Goal: Task Accomplishment & Management: Manage account settings

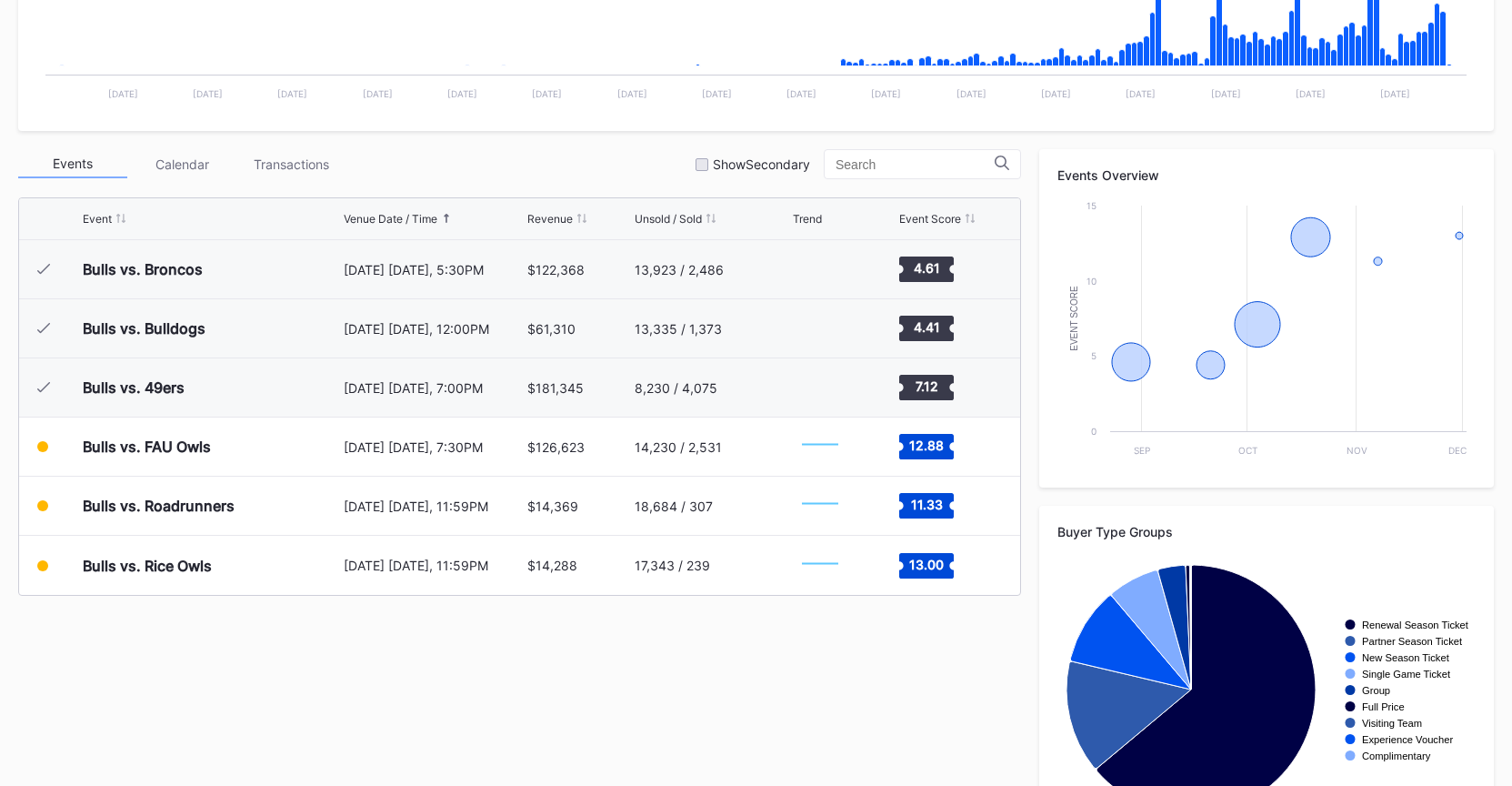
scroll to position [542, 0]
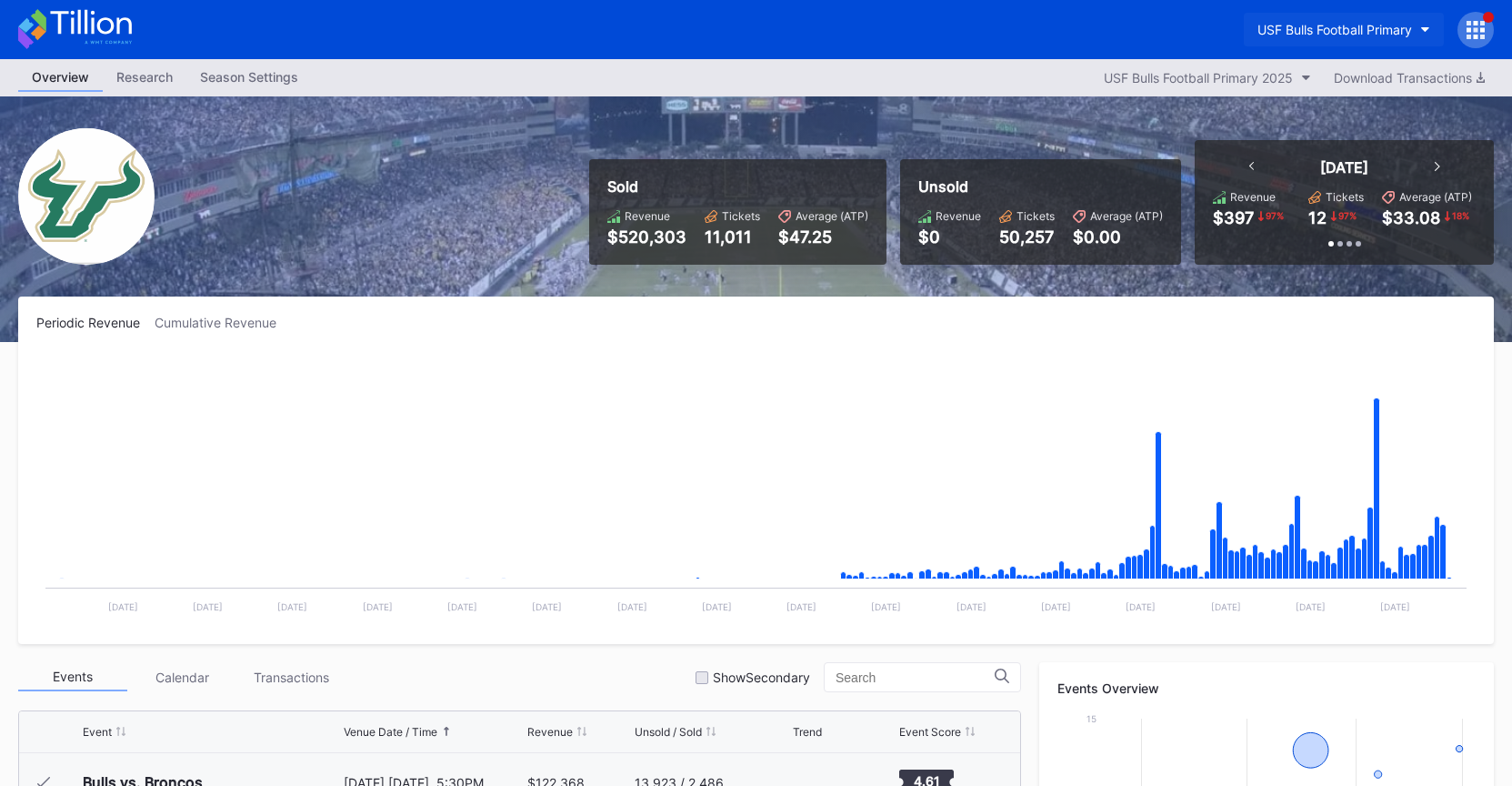
click at [1312, 31] on div "USF Bulls Football Primary" at bounding box center [1335, 30] width 154 height 15
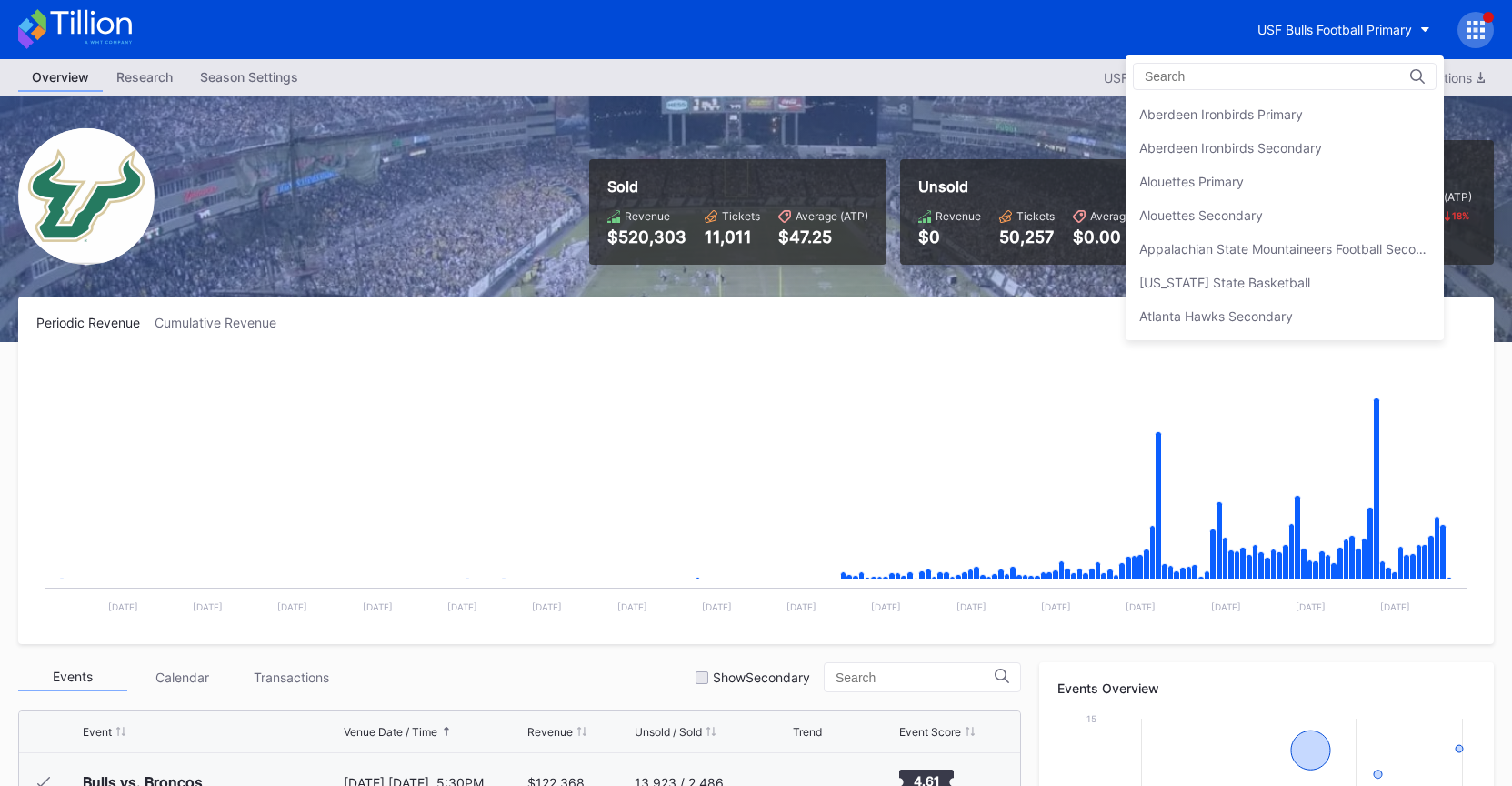
scroll to position [6126, 0]
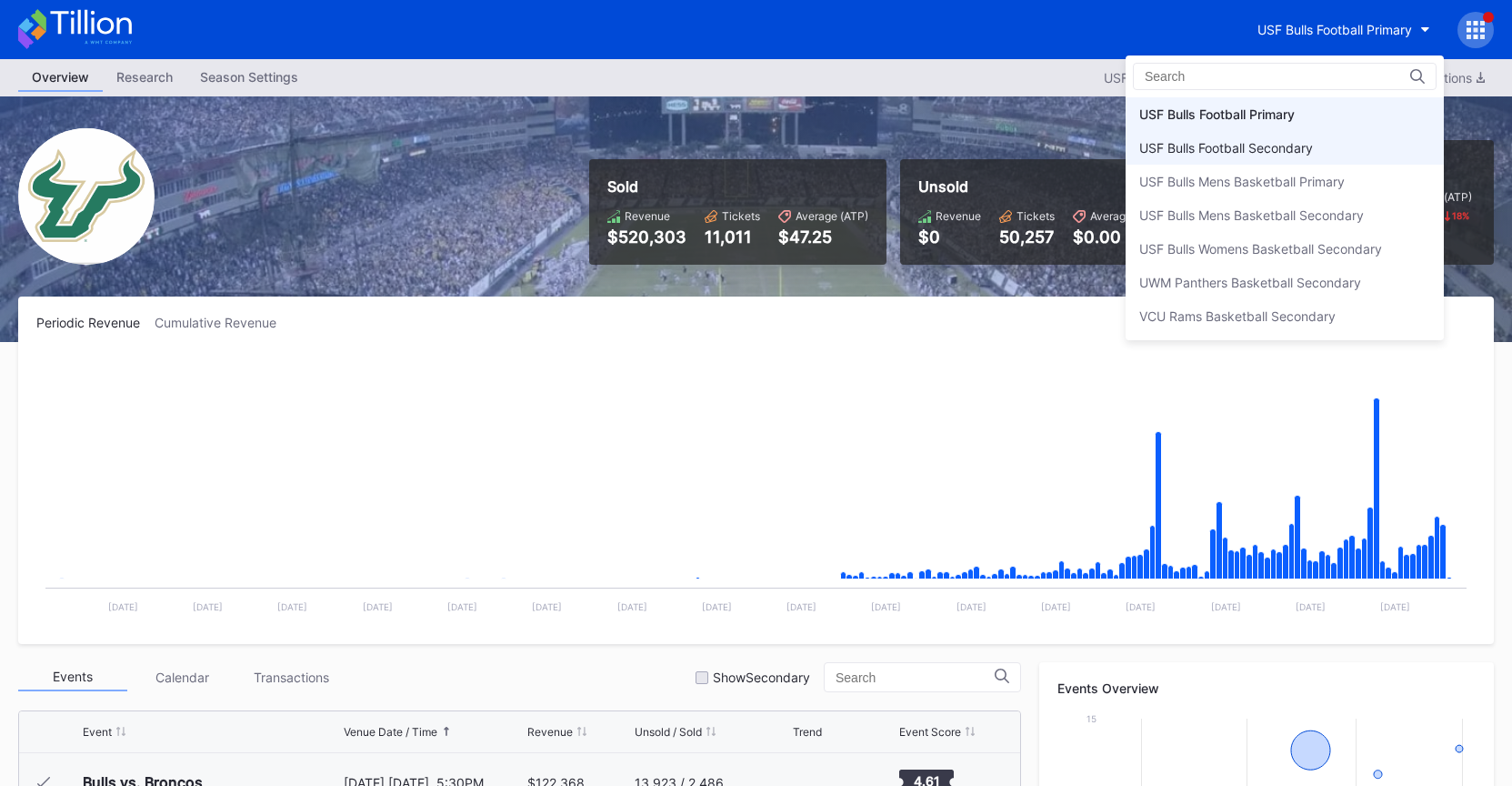
click at [1297, 140] on div "USF Bulls Football Secondary" at bounding box center [1226, 148] width 174 height 15
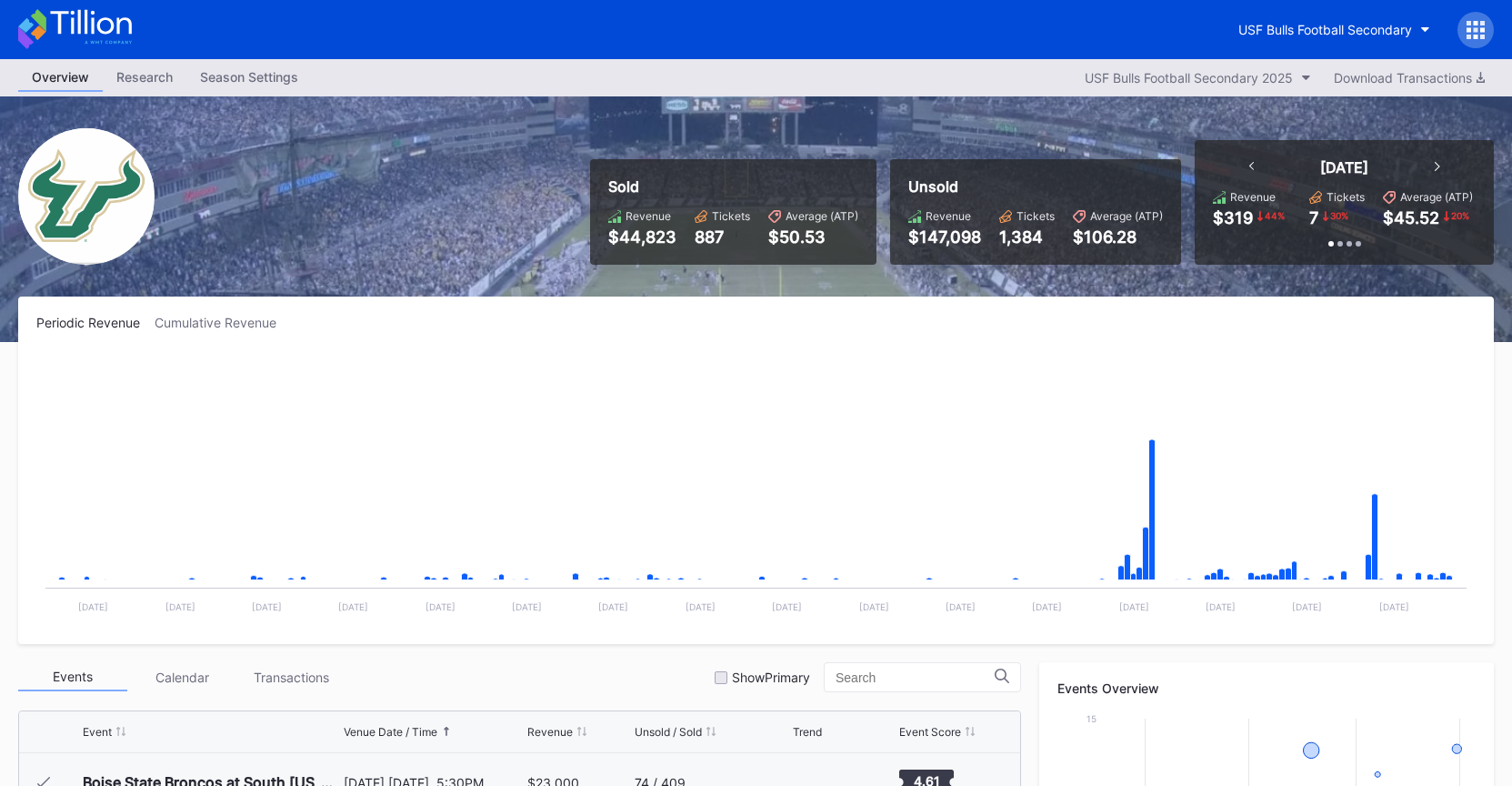
scroll to position [590, 0]
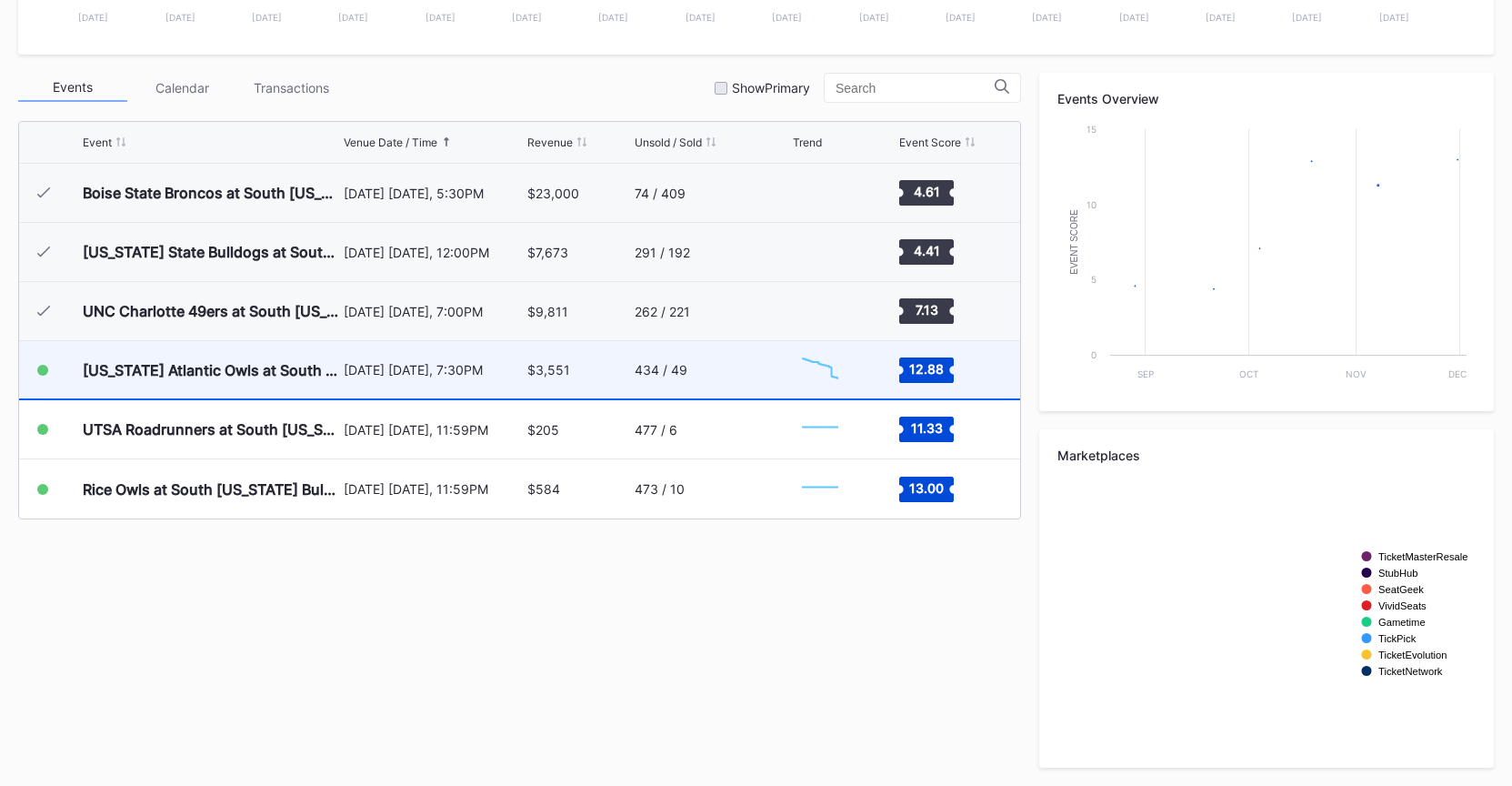
click at [717, 391] on div "434 / 49" at bounding box center [711, 370] width 153 height 57
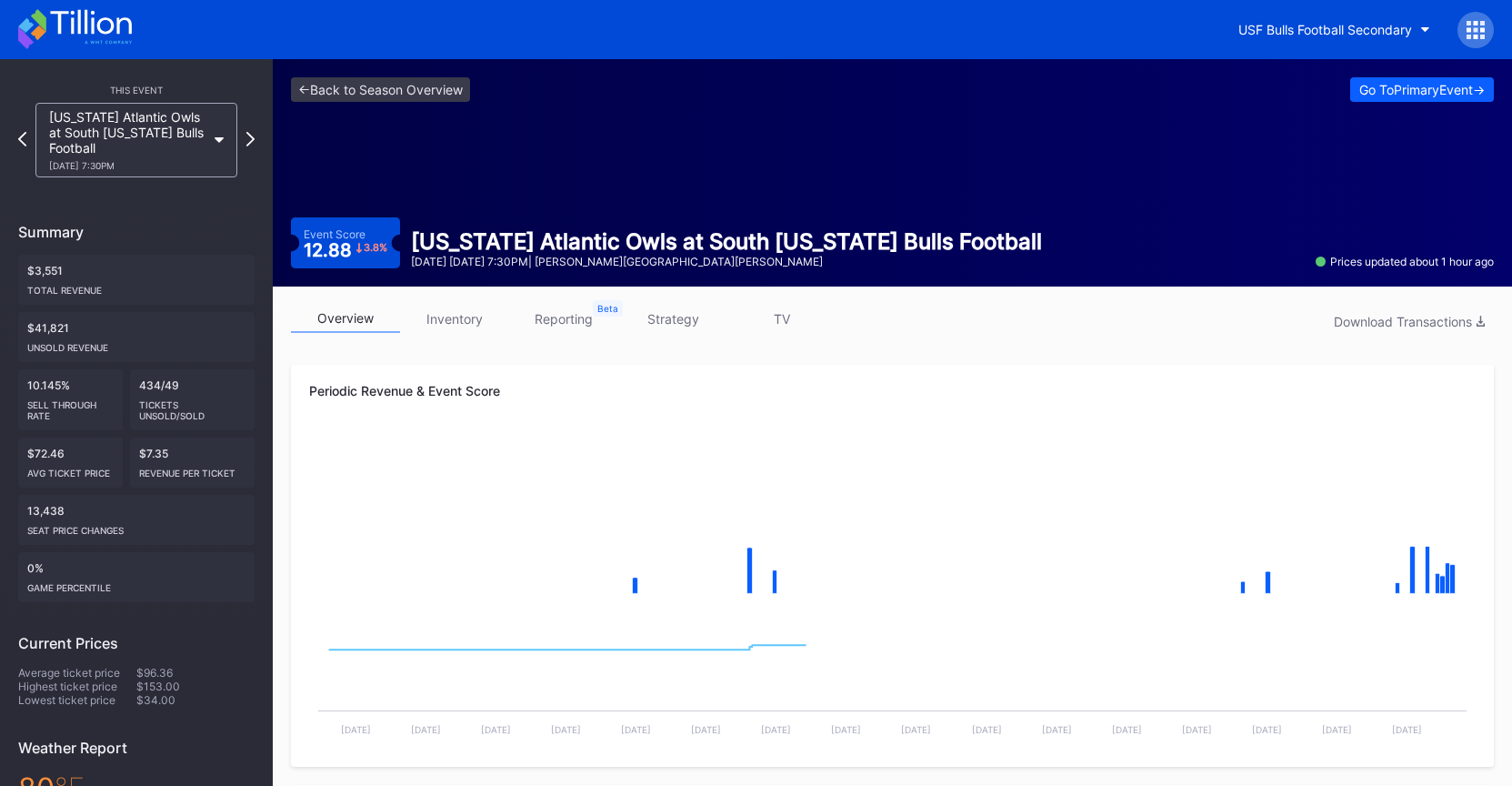
click at [685, 324] on link "strategy" at bounding box center [673, 319] width 109 height 29
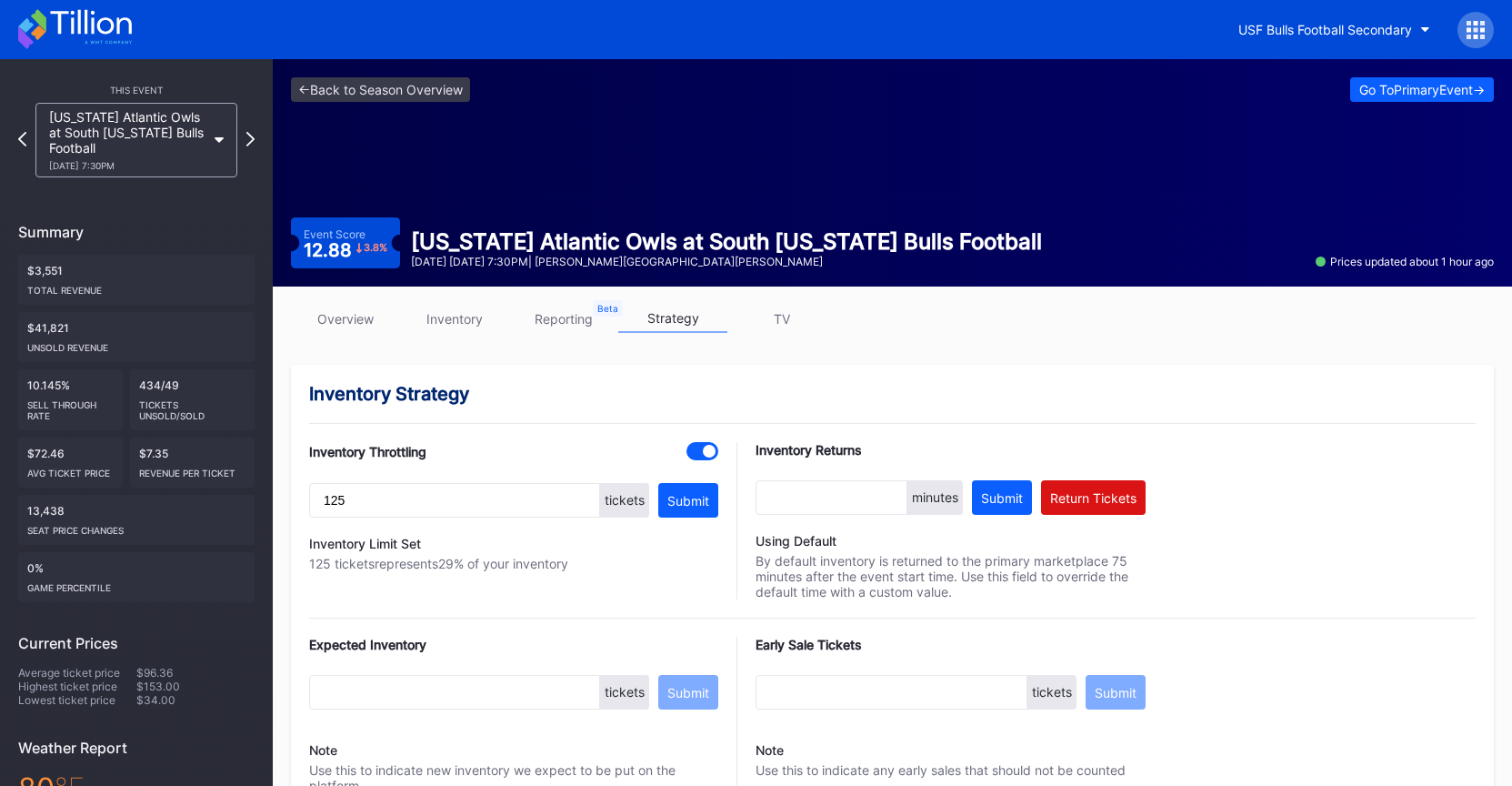
click at [459, 324] on link "inventory" at bounding box center [455, 319] width 109 height 29
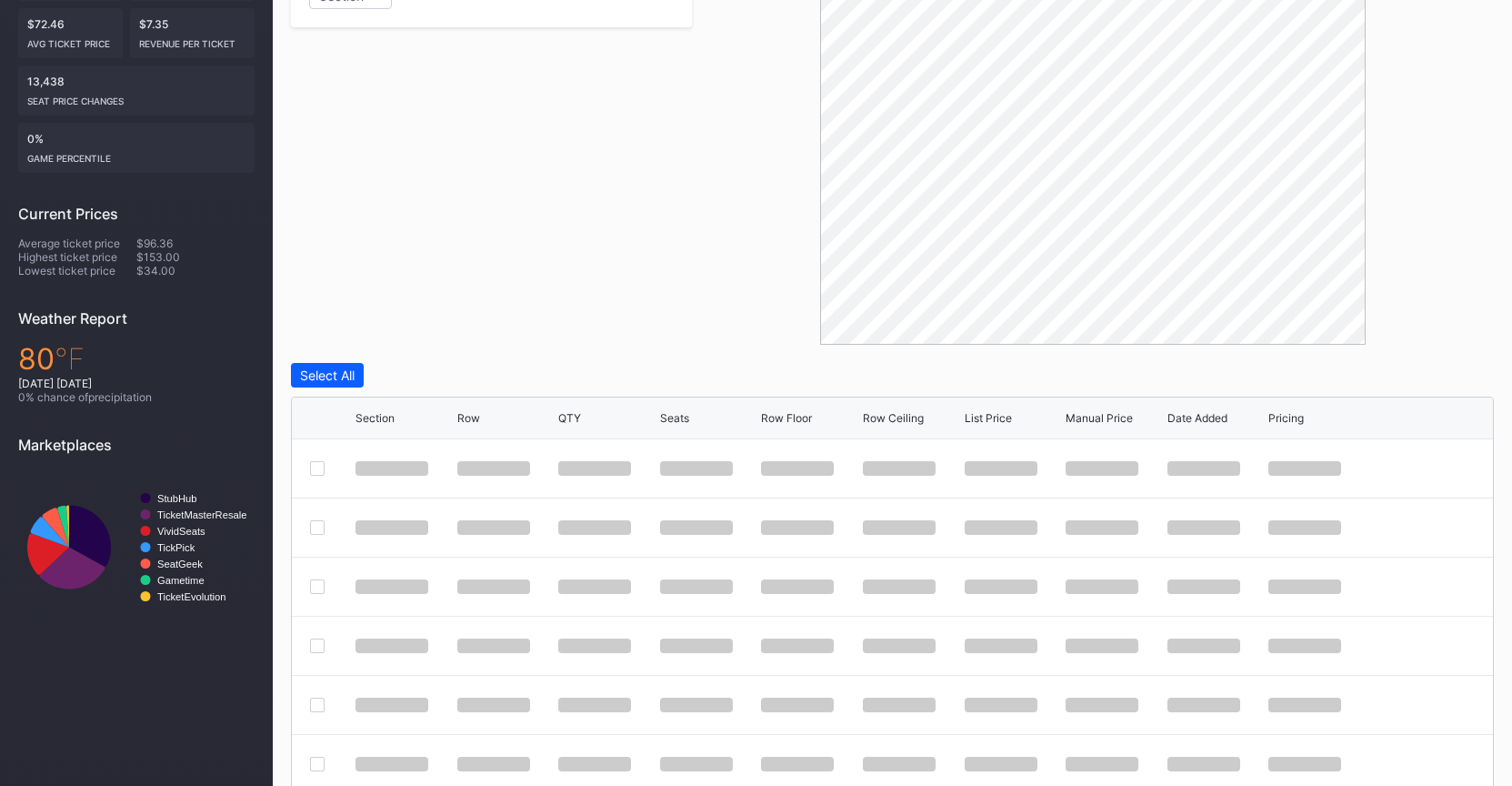
scroll to position [439, 0]
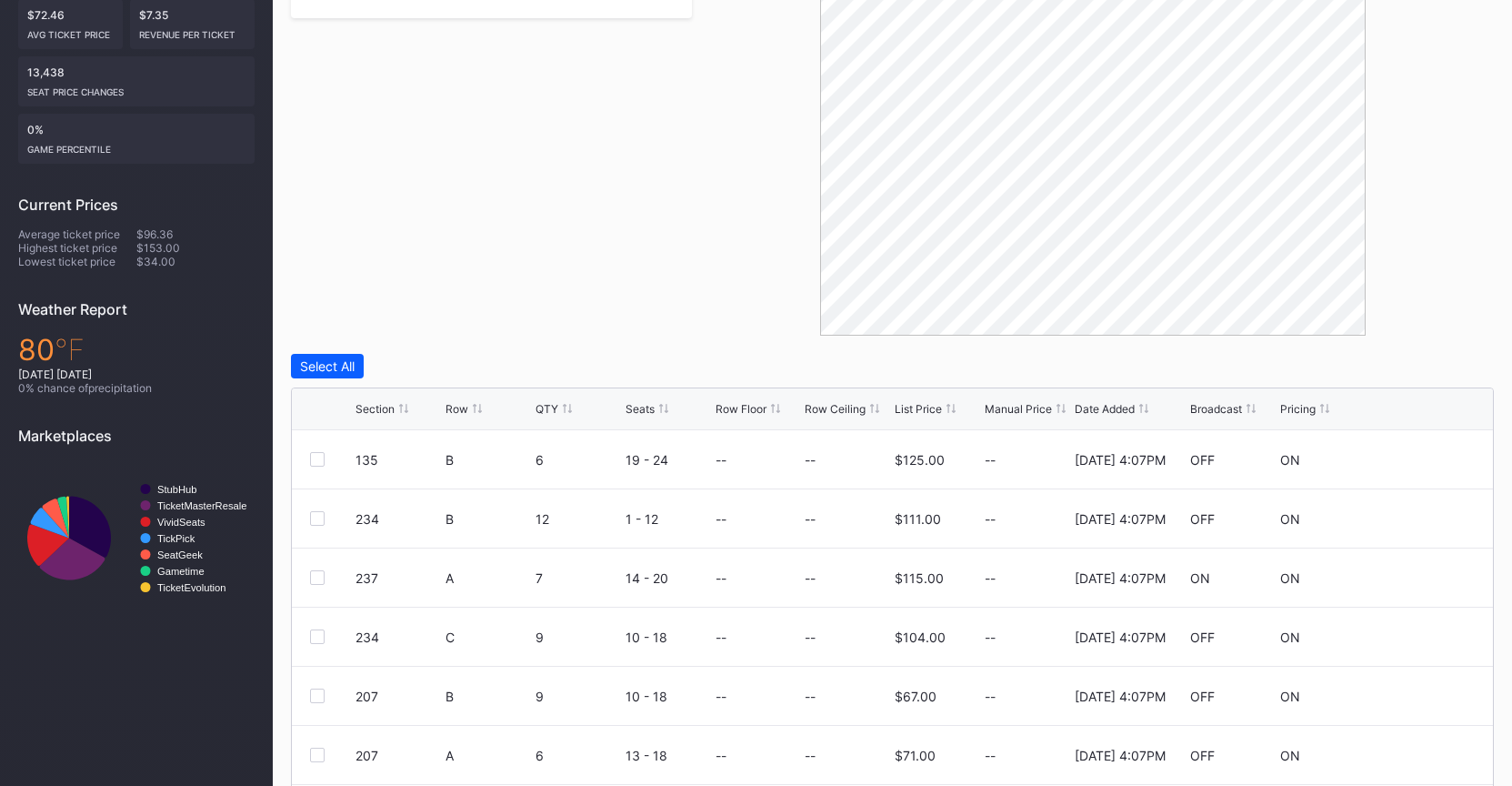
drag, startPoint x: 902, startPoint y: 408, endPoint x: 913, endPoint y: 409, distance: 11.0
click at [904, 408] on div "List Price" at bounding box center [918, 409] width 48 height 13
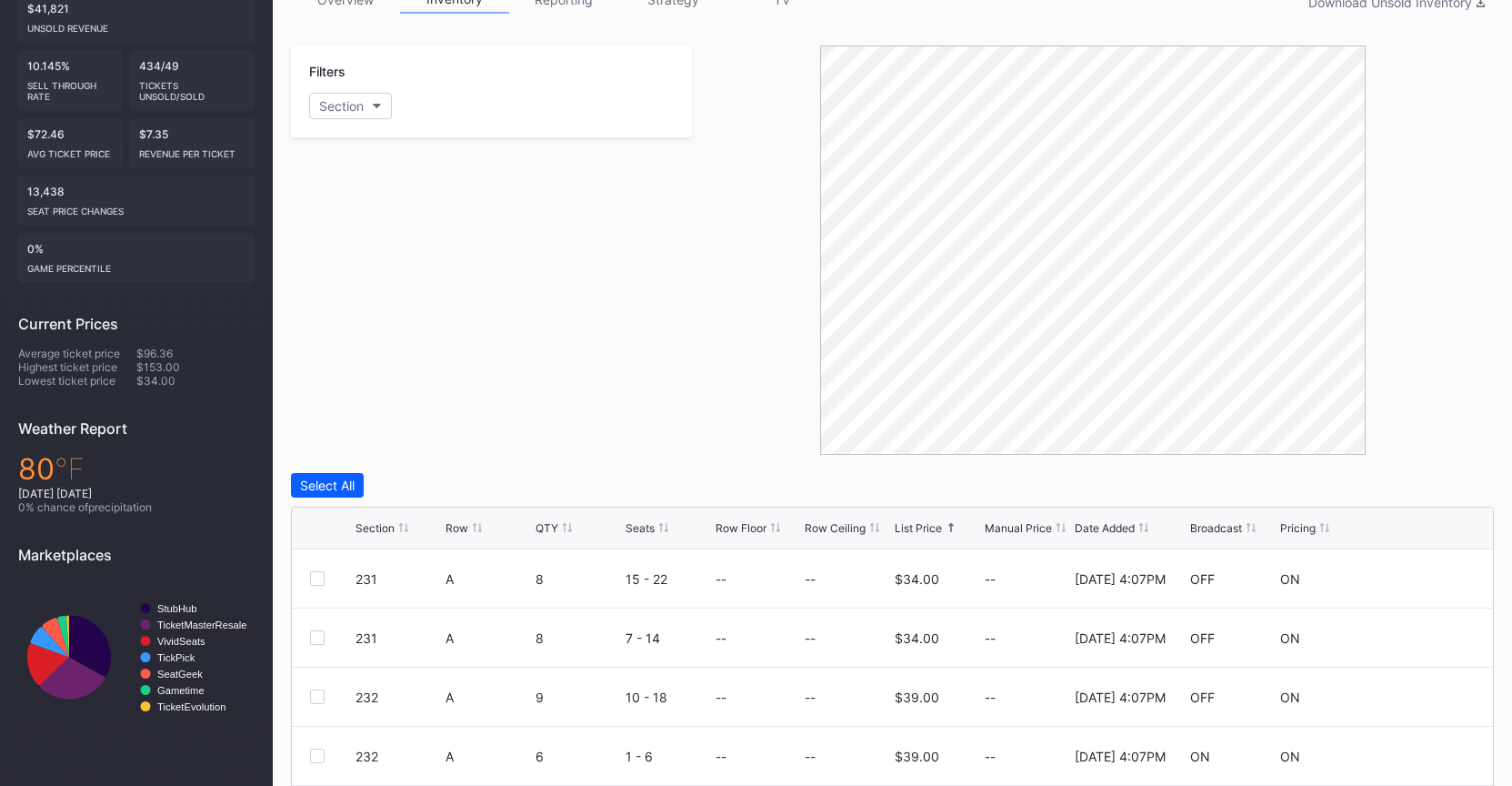
scroll to position [0, 0]
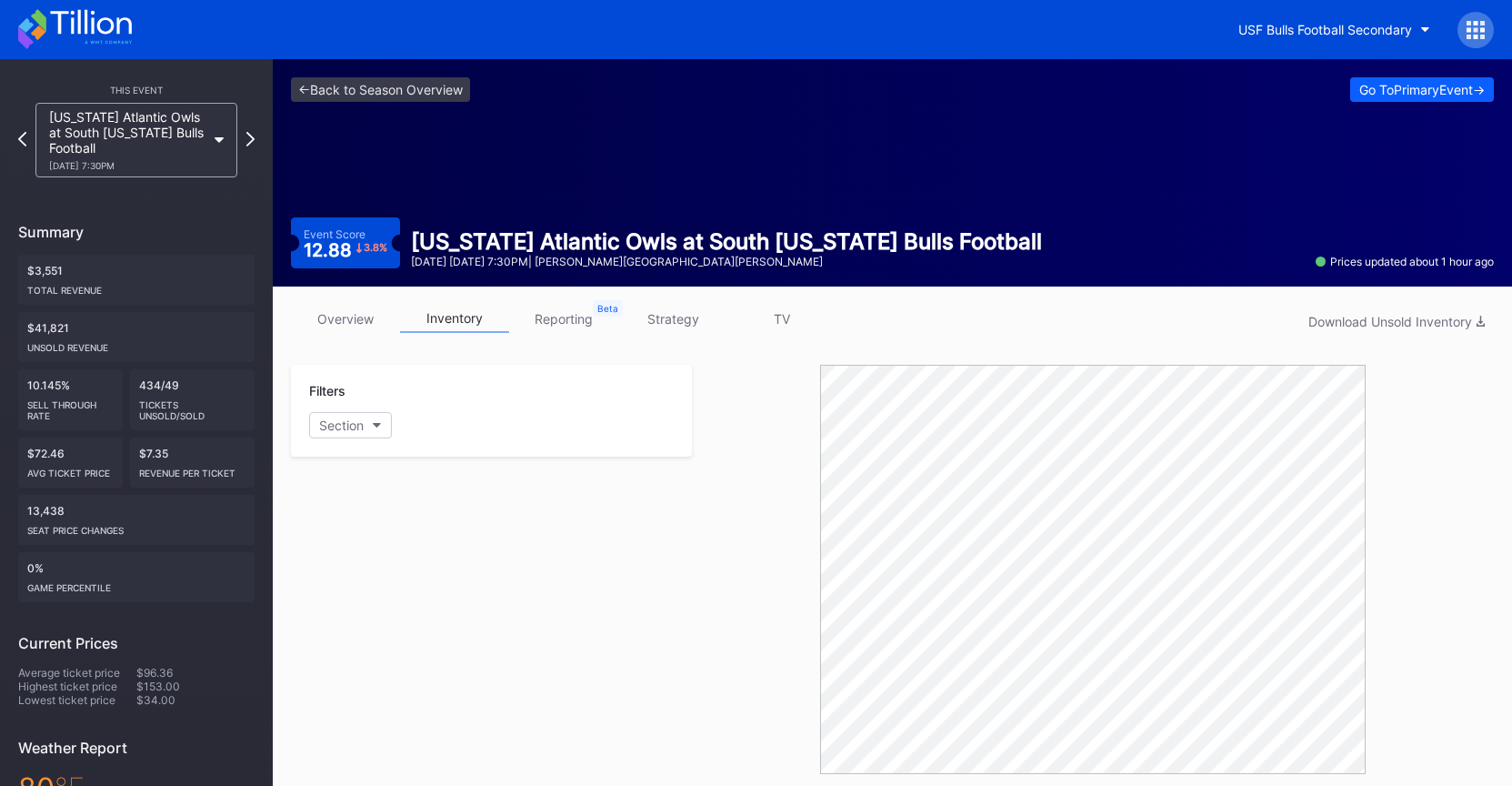
click at [695, 328] on link "strategy" at bounding box center [673, 319] width 109 height 29
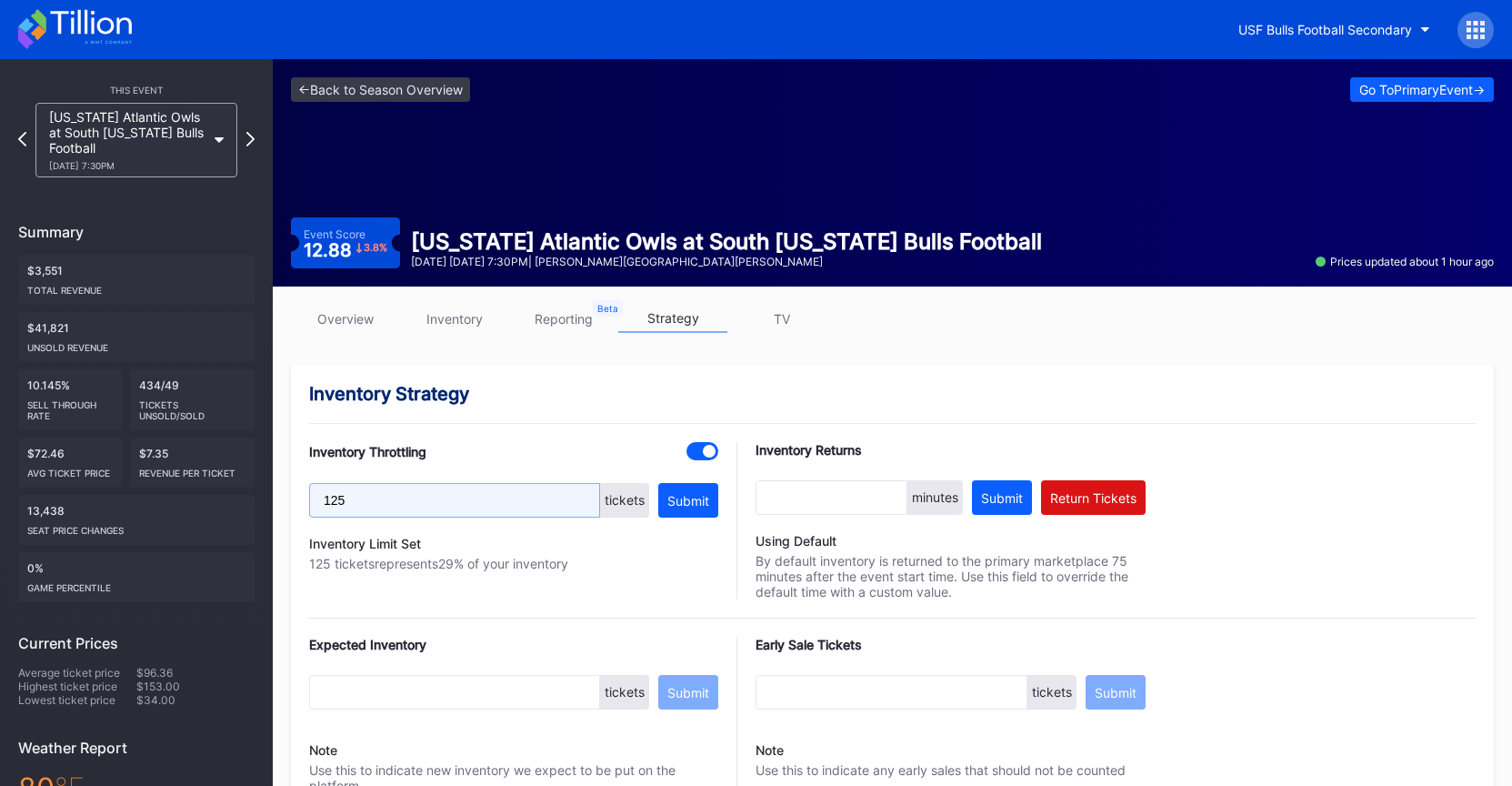
click at [482, 507] on input "125" at bounding box center [454, 500] width 291 height 34
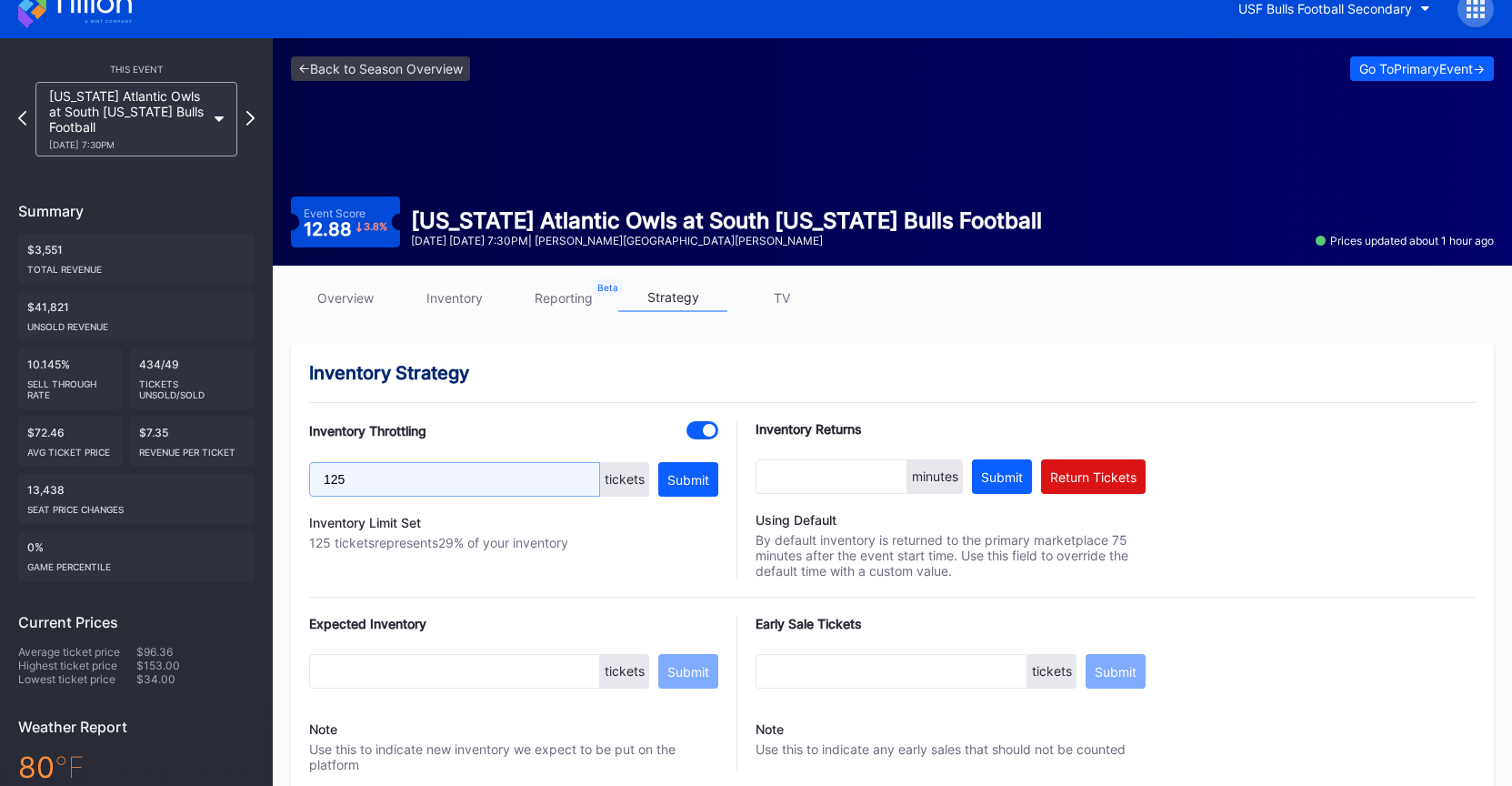
scroll to position [20, 0]
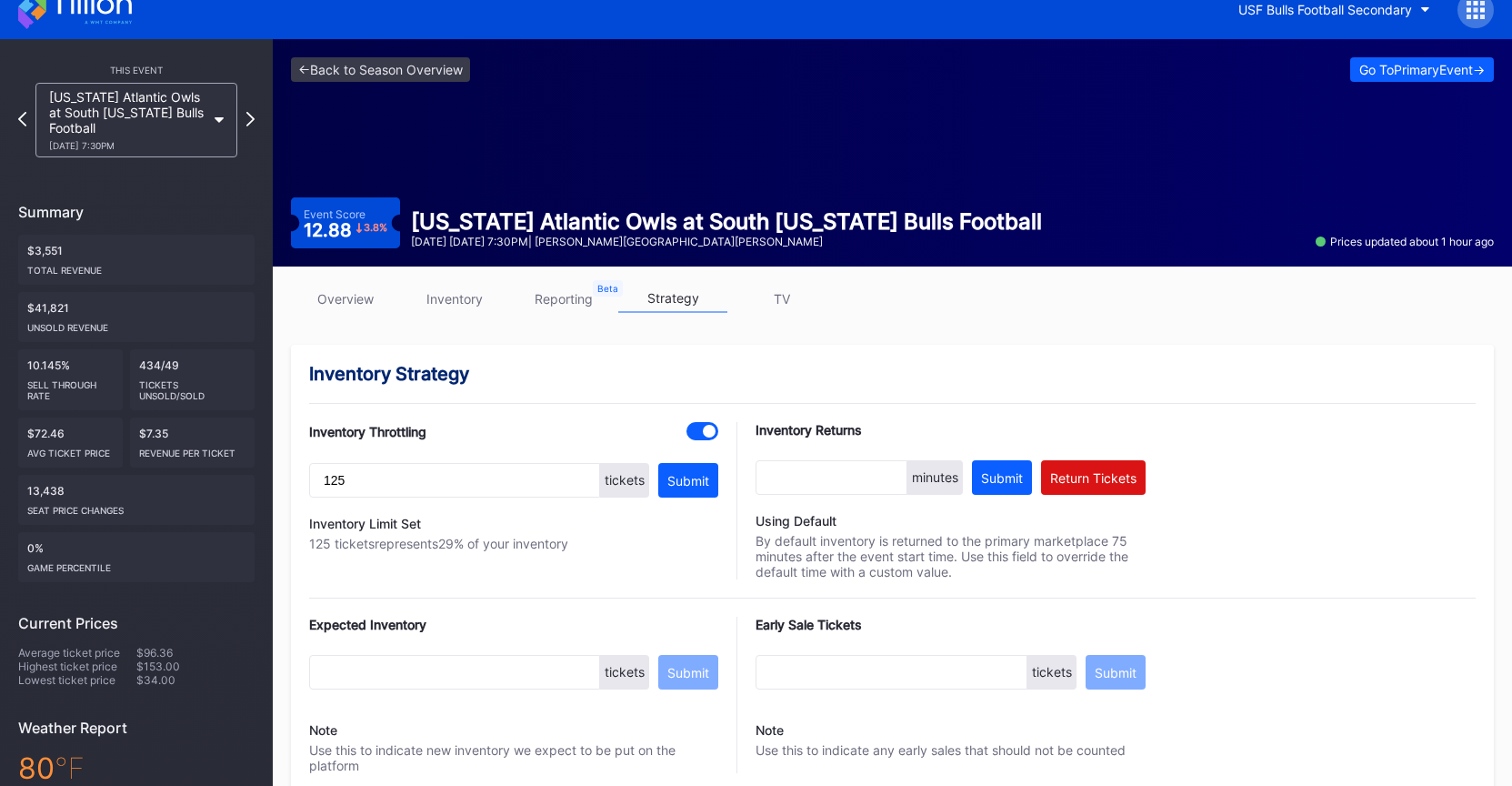
click at [698, 431] on div at bounding box center [702, 431] width 31 height 18
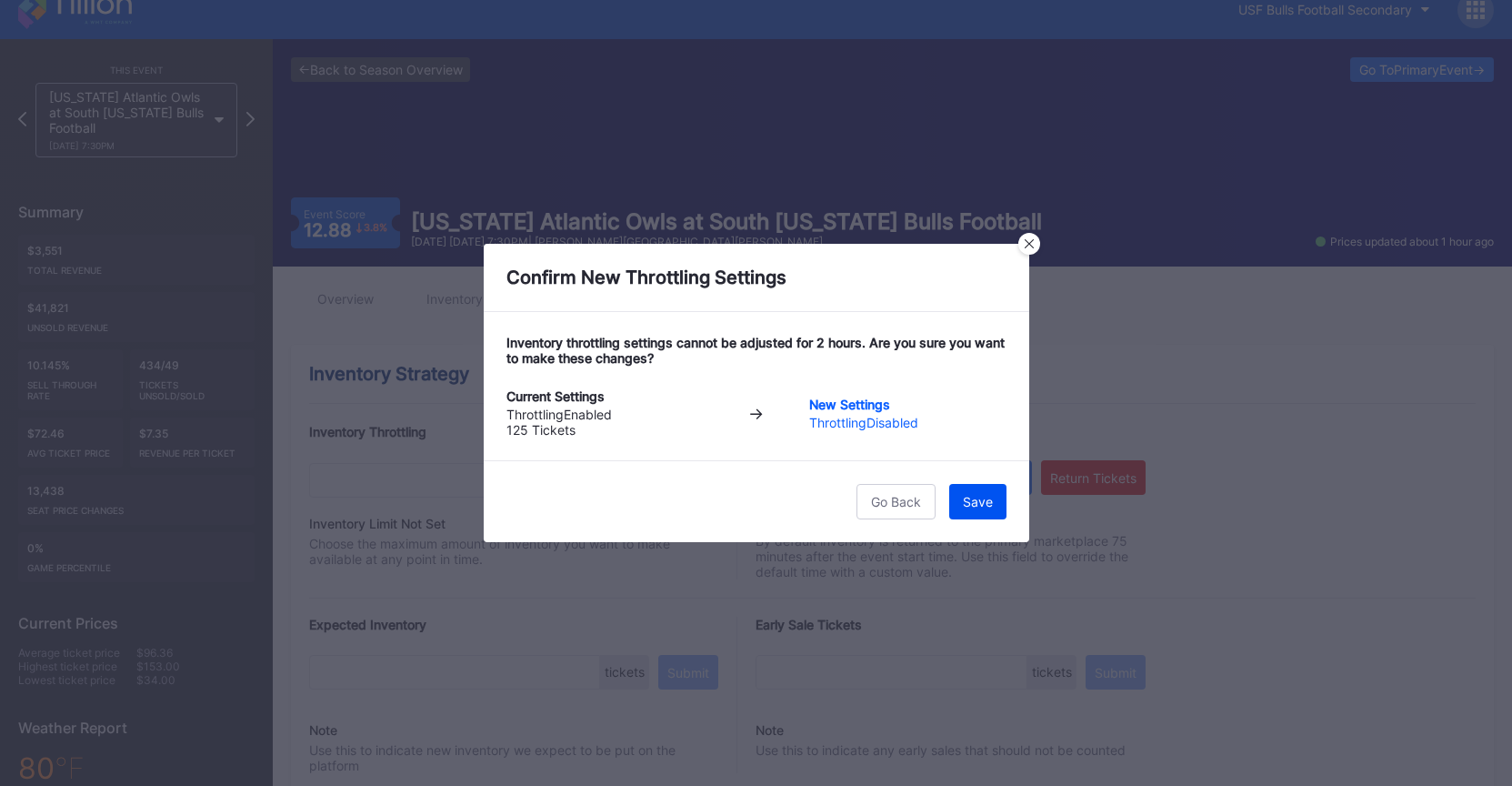
click at [972, 503] on div "Save" at bounding box center [977, 502] width 30 height 15
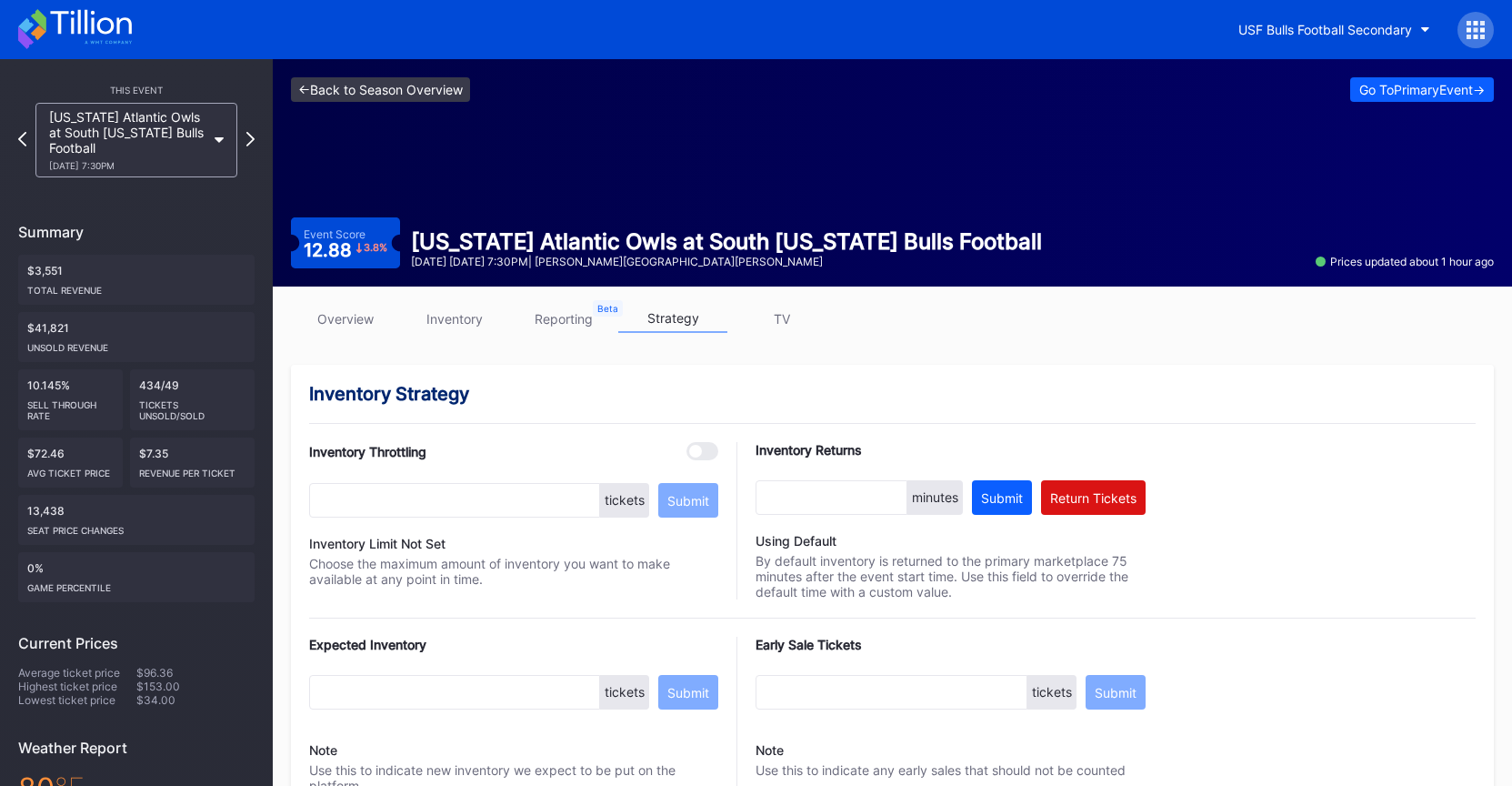
click at [432, 98] on link "<- Back to Season Overview" at bounding box center [380, 90] width 179 height 25
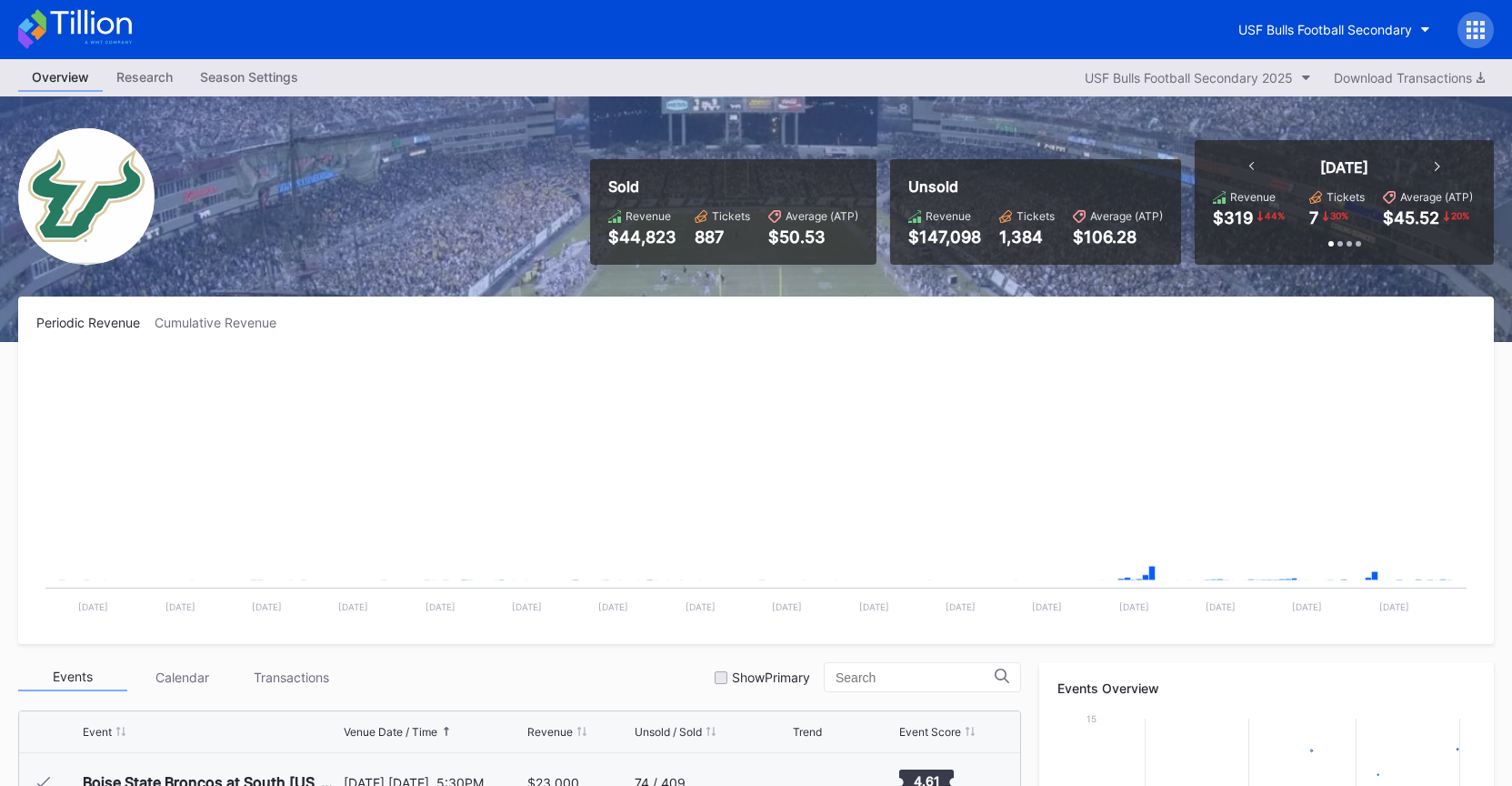
click at [132, 23] on div "USF Bulls Football Secondary" at bounding box center [756, 30] width 1512 height 59
click at [125, 25] on icon at bounding box center [74, 30] width 113 height 40
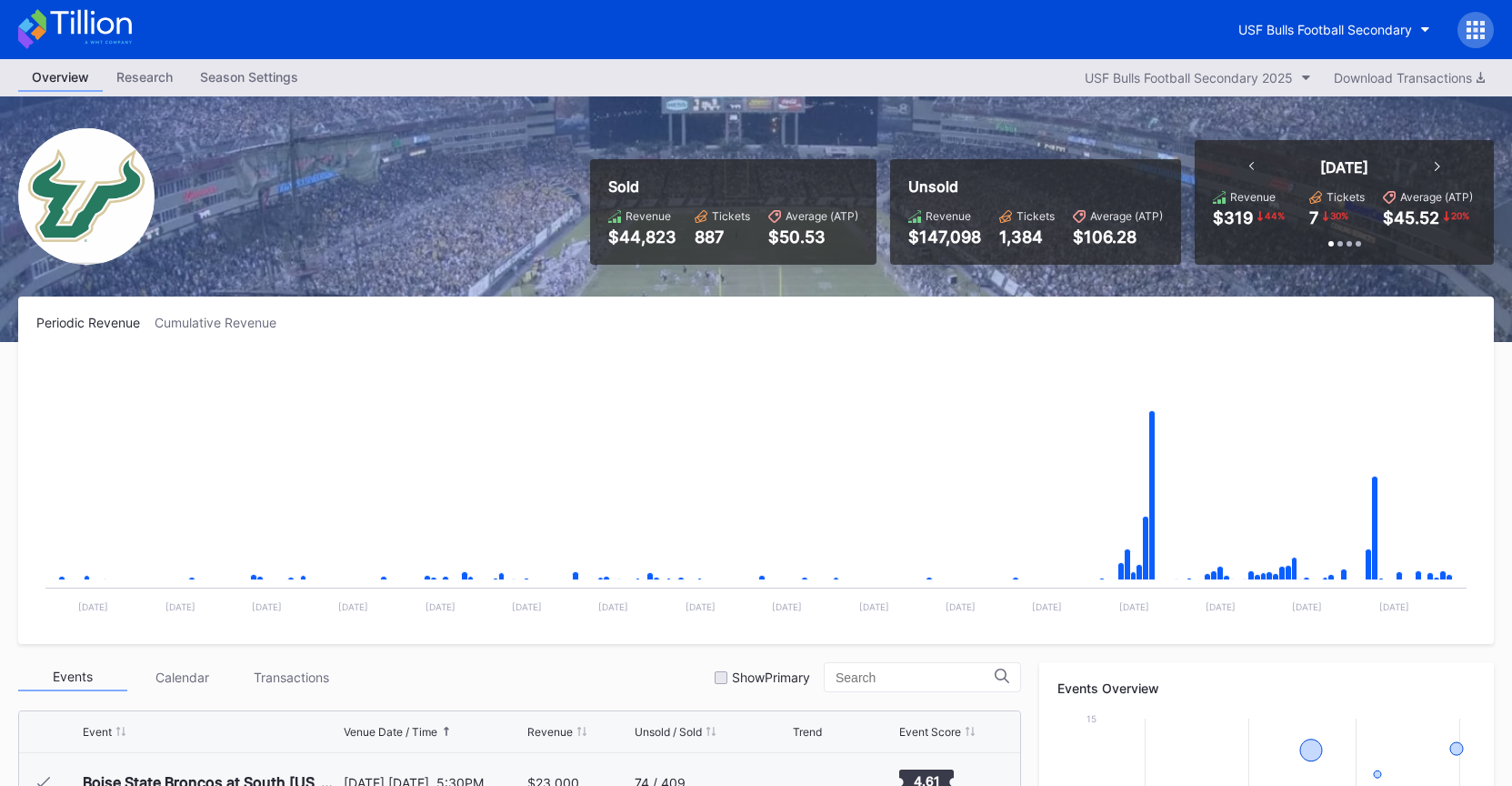
click at [89, 29] on icon at bounding box center [74, 30] width 113 height 40
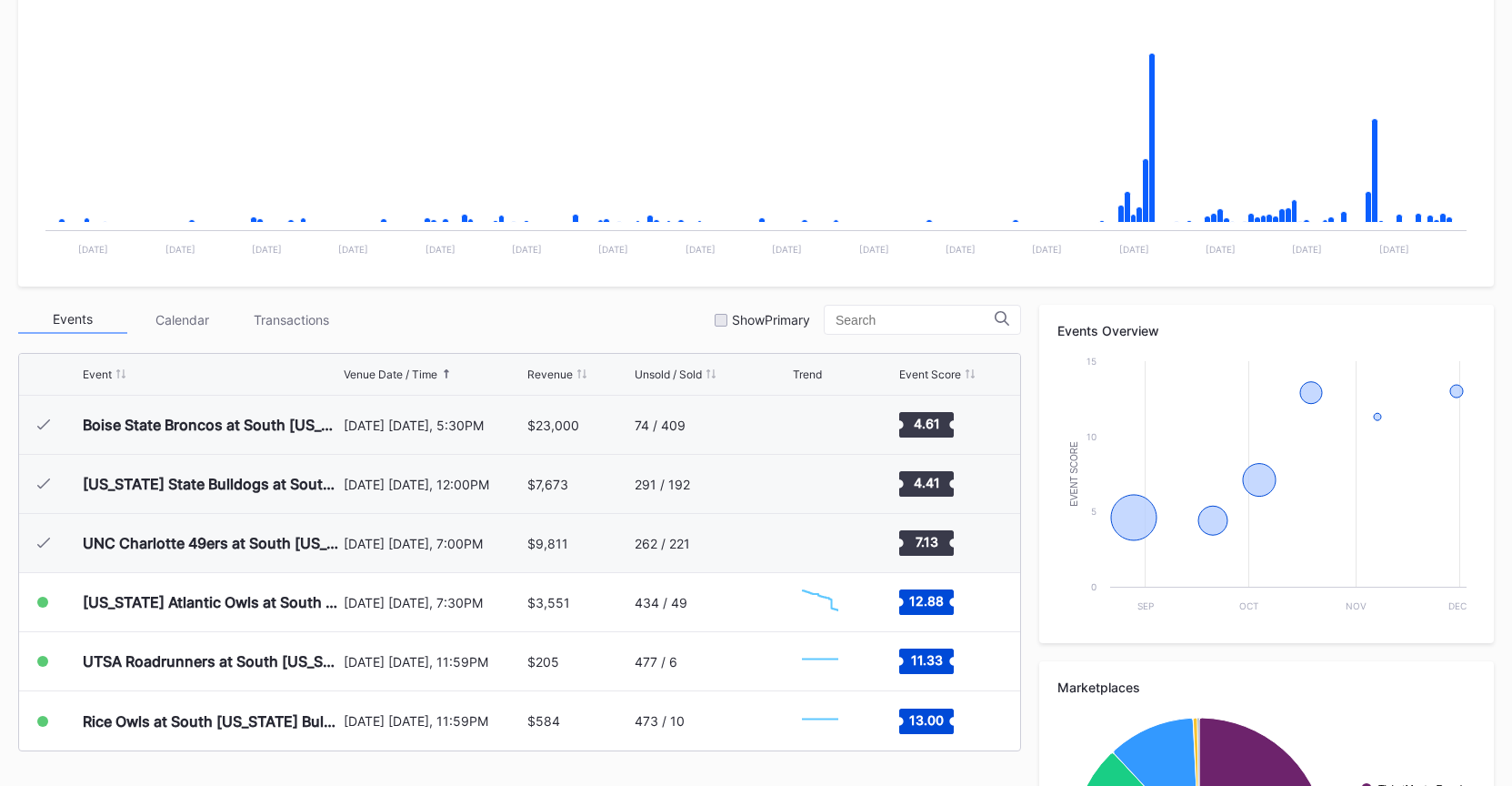
scroll to position [590, 0]
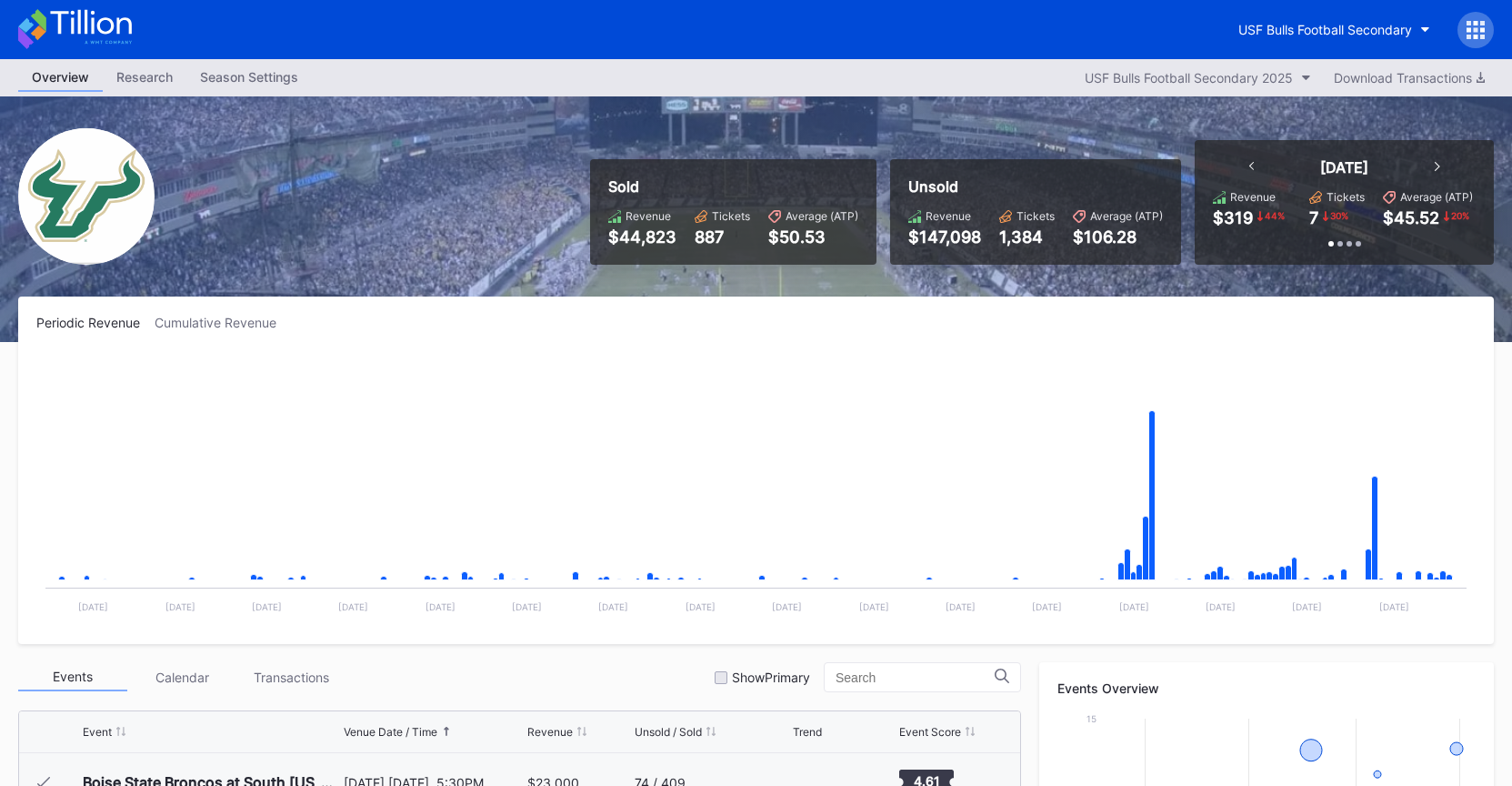
scroll to position [590, 0]
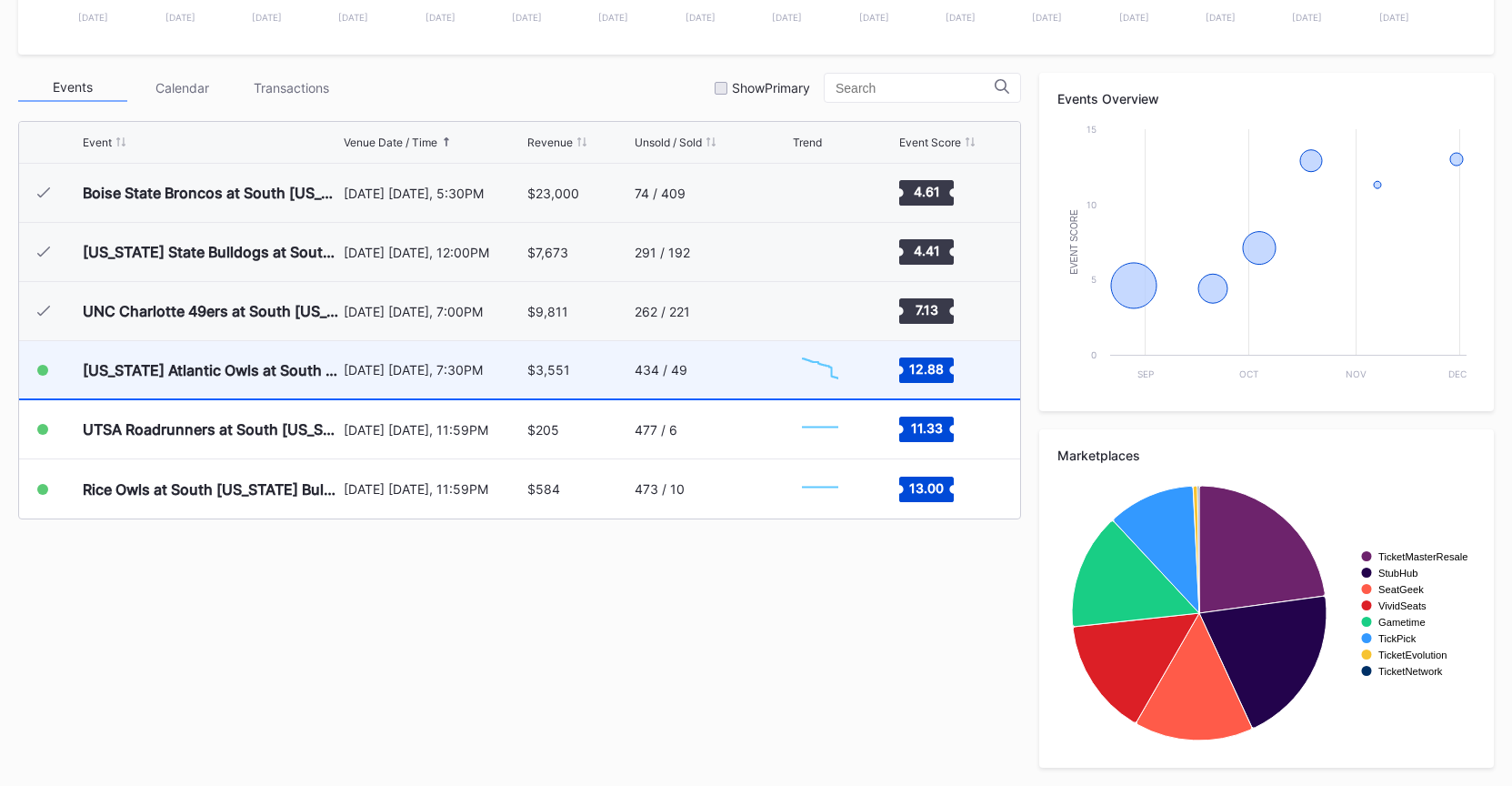
click at [605, 364] on div "$3,551" at bounding box center [579, 370] width 103 height 57
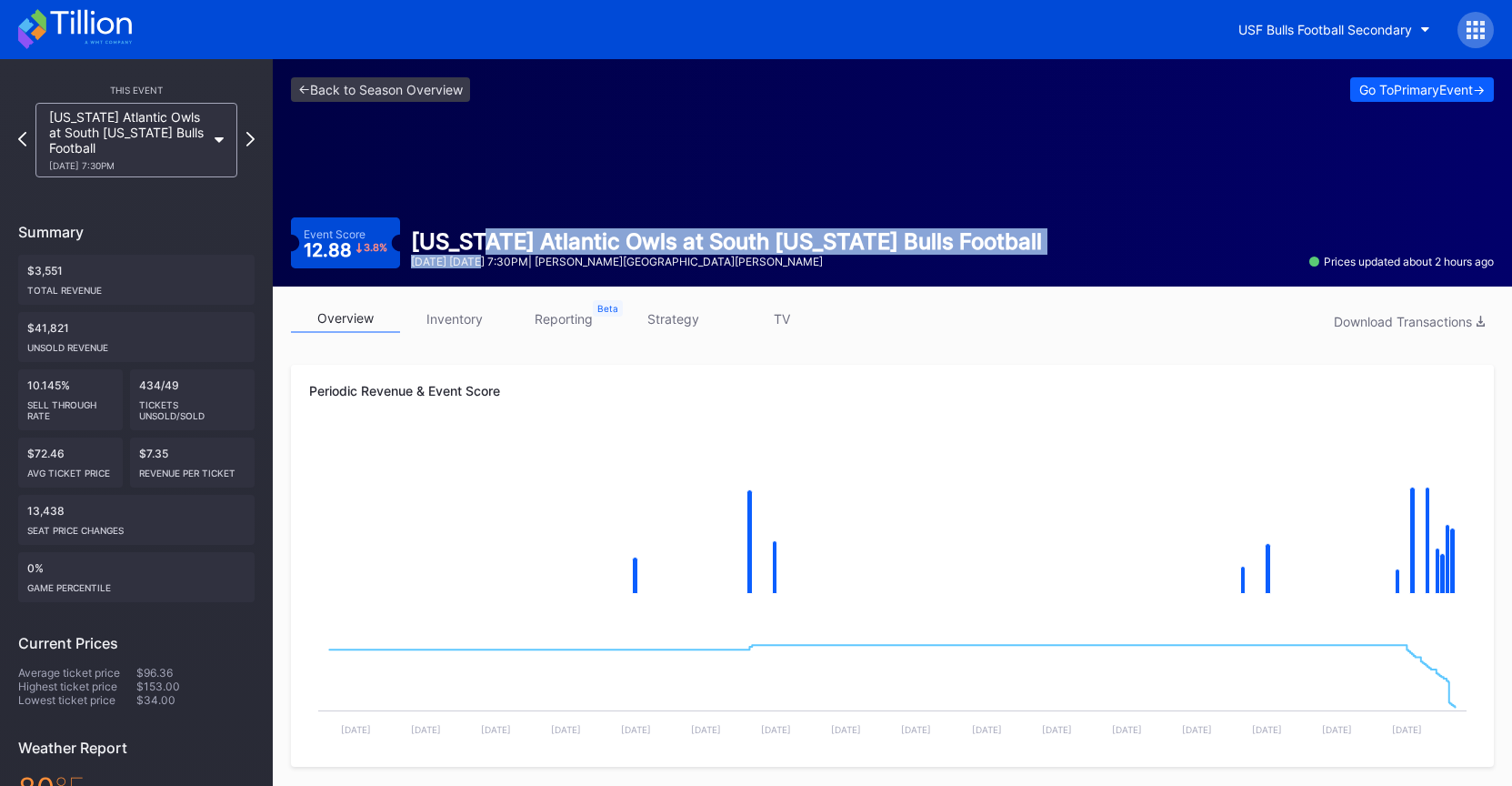
drag, startPoint x: 464, startPoint y: 238, endPoint x: 479, endPoint y: 260, distance: 26.6
click at [479, 260] on div "[US_STATE] Atlantic Owls at South [US_STATE] Bulls Football [DATE] [DATE] 7:30P…" at bounding box center [726, 248] width 653 height 40
click at [479, 260] on div "[DATE] [DATE] 7:30PM | [PERSON_NAME][GEOGRAPHIC_DATA][PERSON_NAME]" at bounding box center [726, 261] width 631 height 13
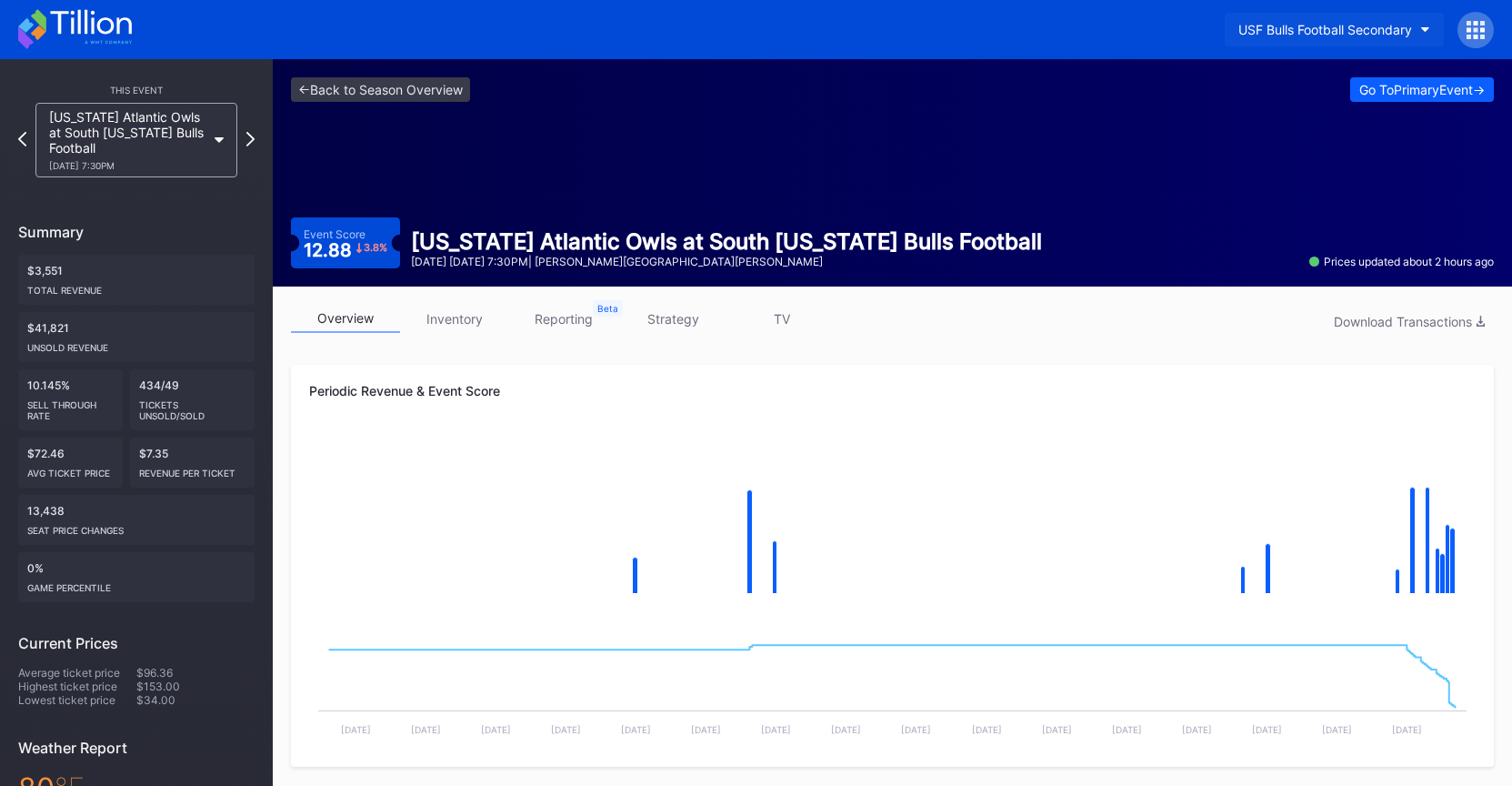
click at [1286, 43] on button "USF Bulls Football Secondary" at bounding box center [1335, 29] width 219 height 33
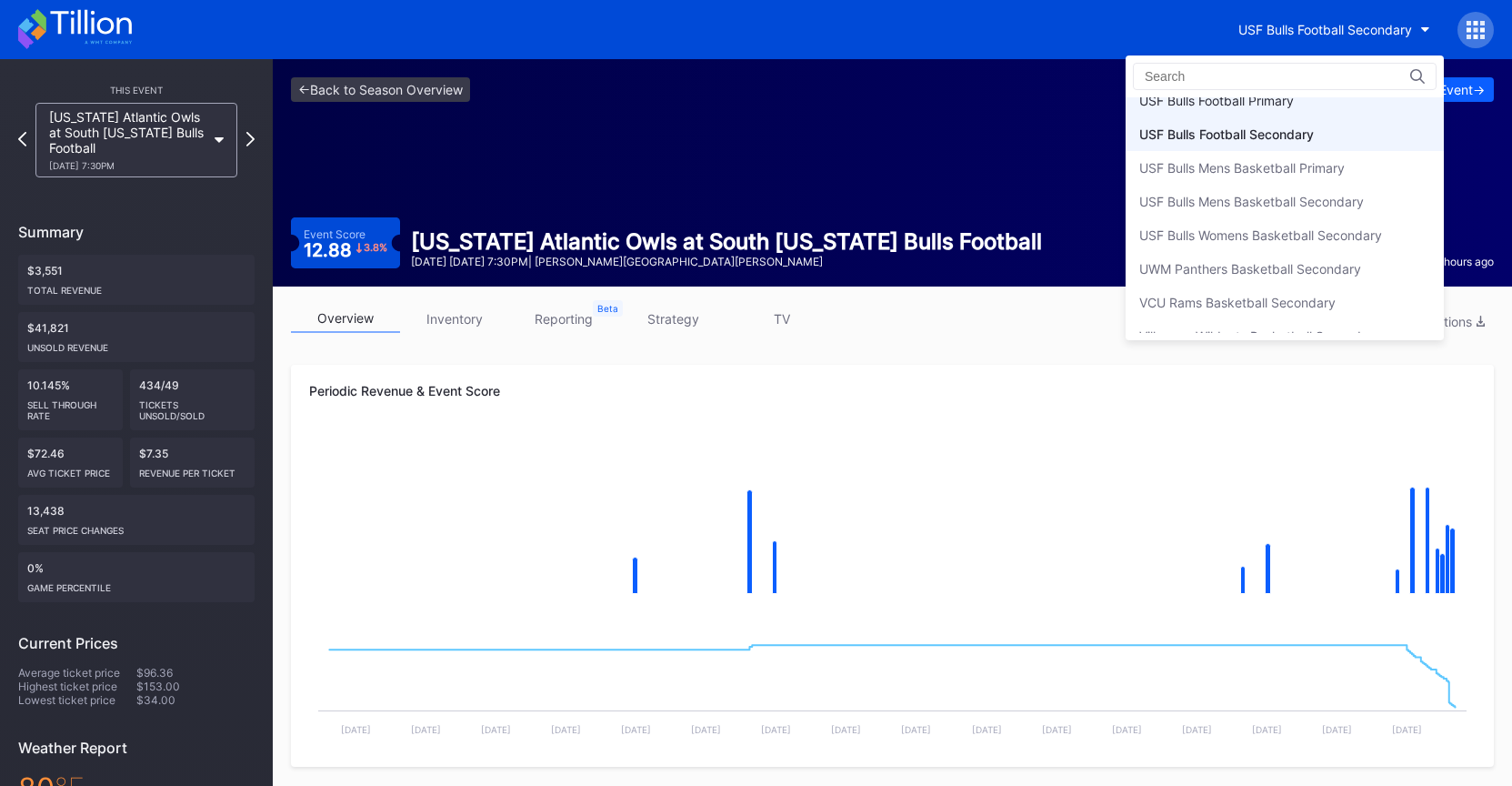
scroll to position [6141, 0]
click at [1279, 107] on div "USF Bulls Football Primary" at bounding box center [1285, 98] width 318 height 33
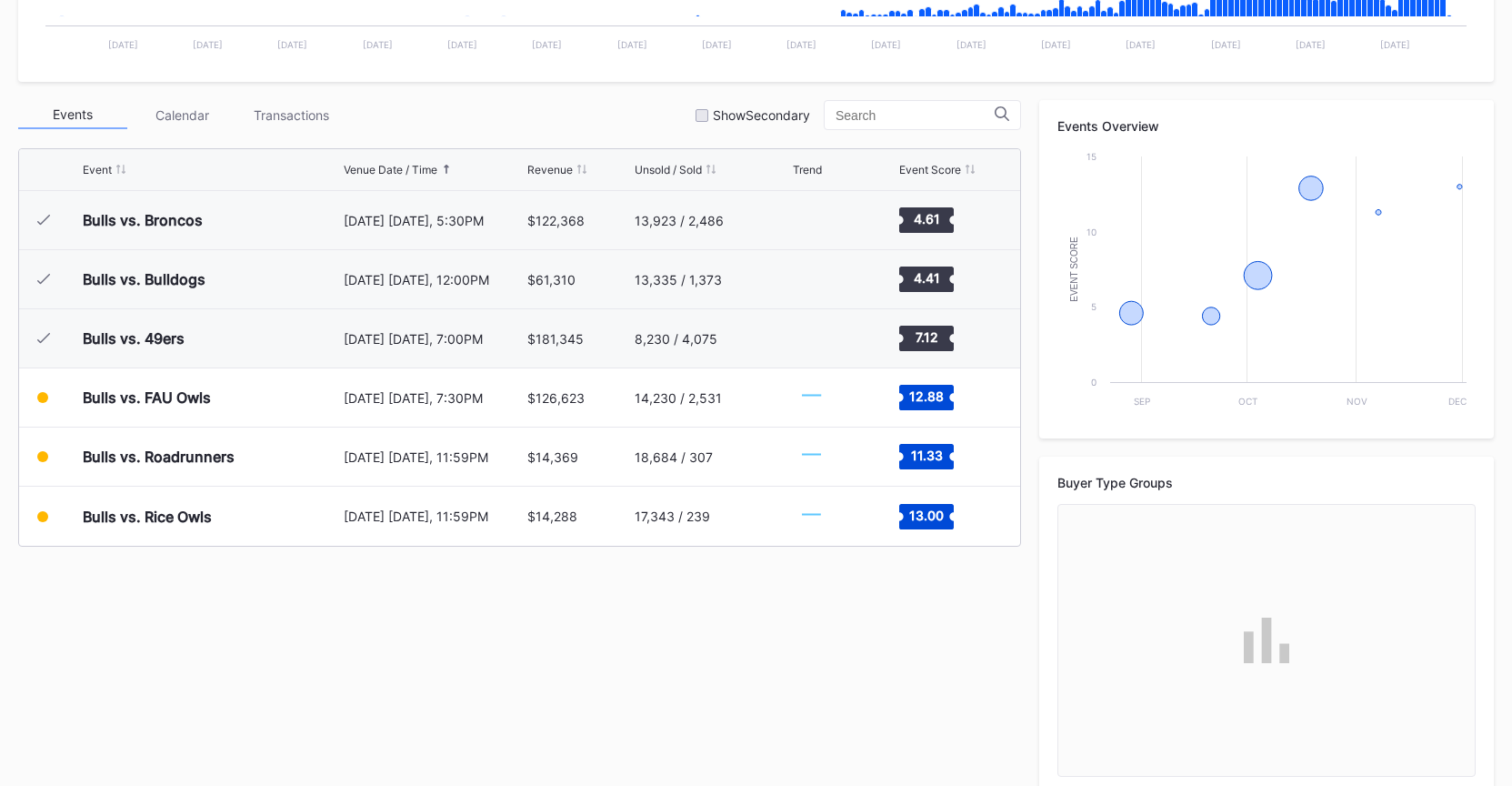
scroll to position [590, 0]
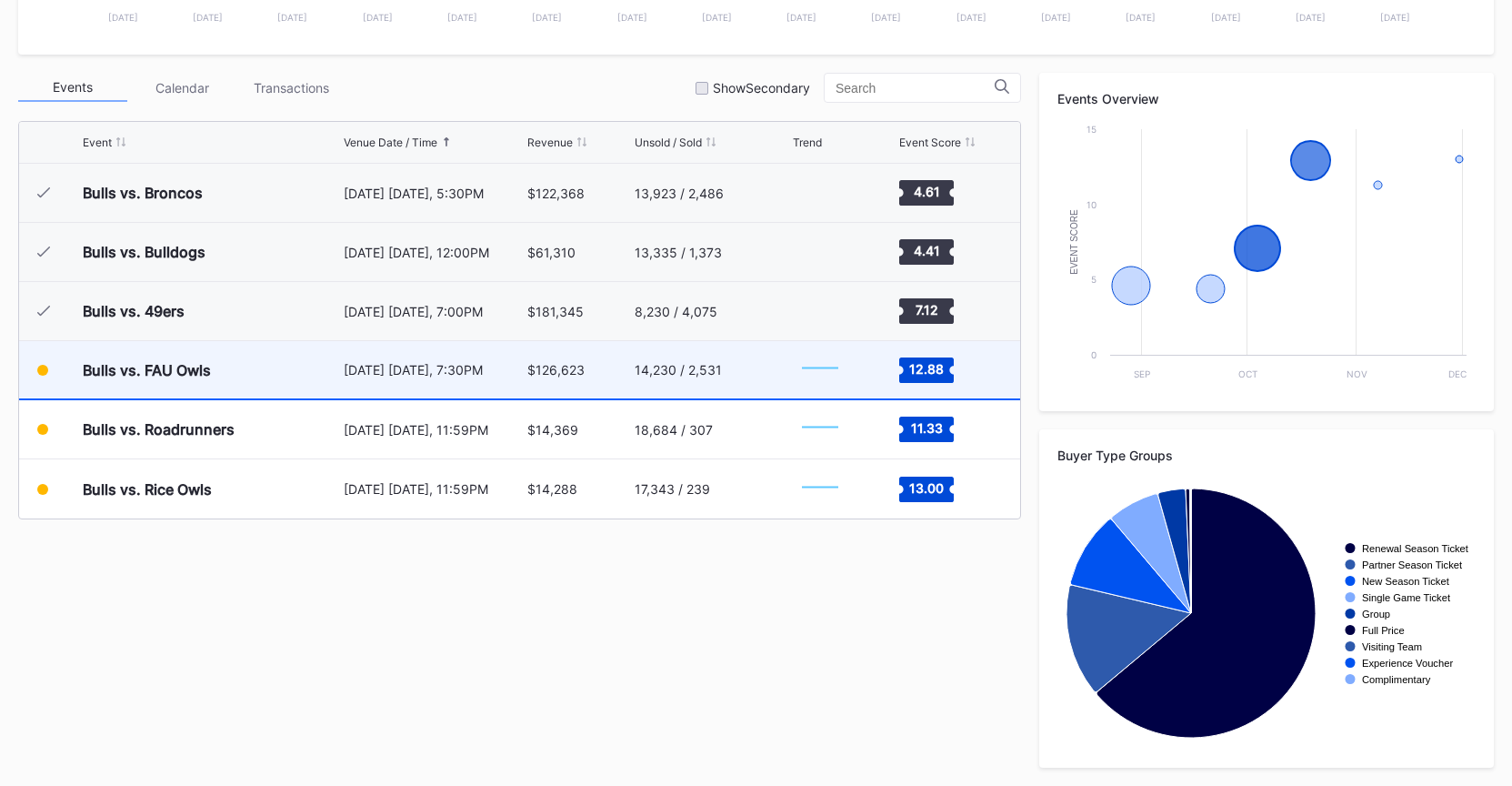
click at [464, 376] on div "October 18 Saturday, 7:30PM" at bounding box center [433, 370] width 179 height 15
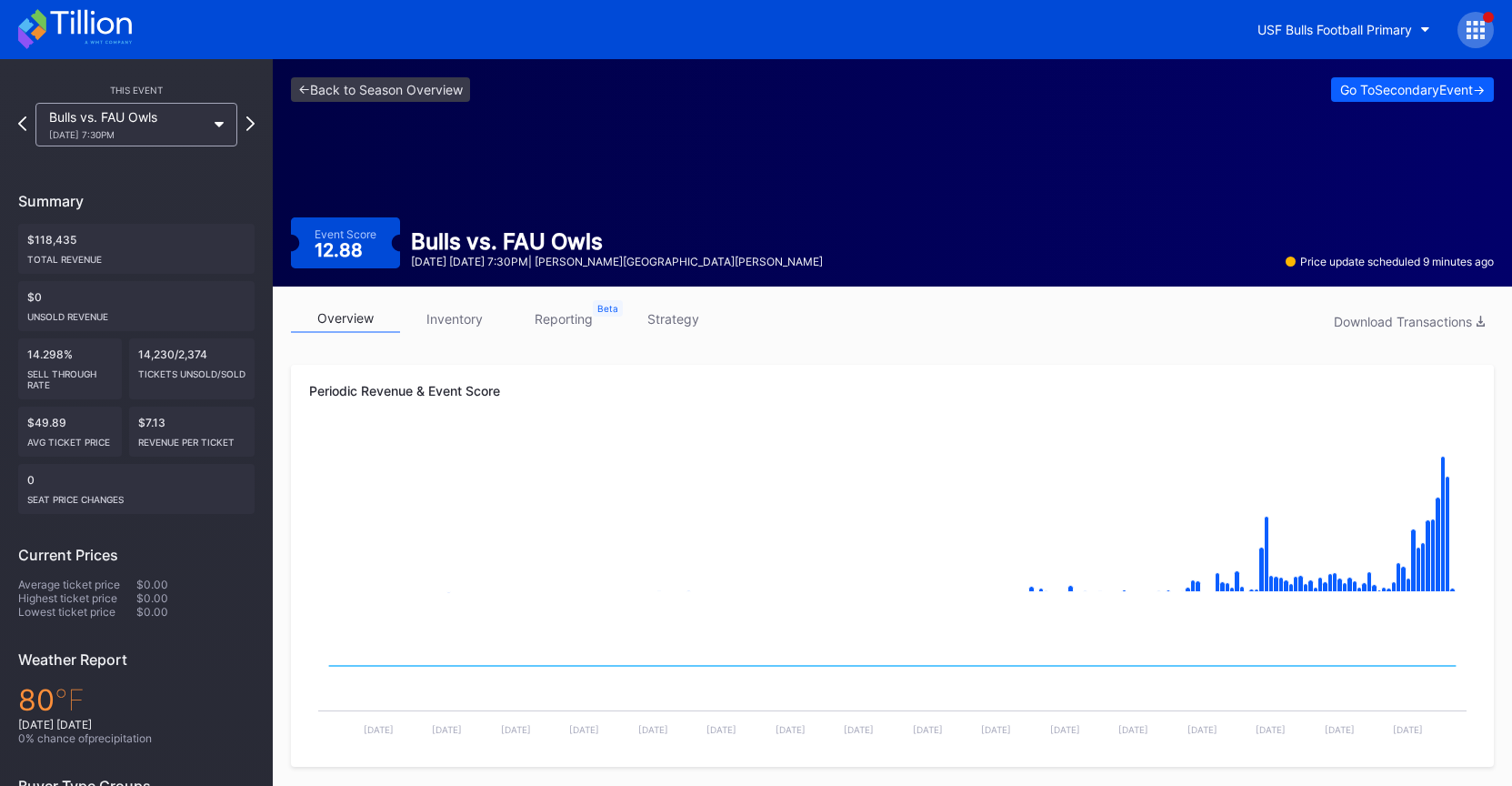
click at [460, 326] on link "inventory" at bounding box center [455, 319] width 109 height 29
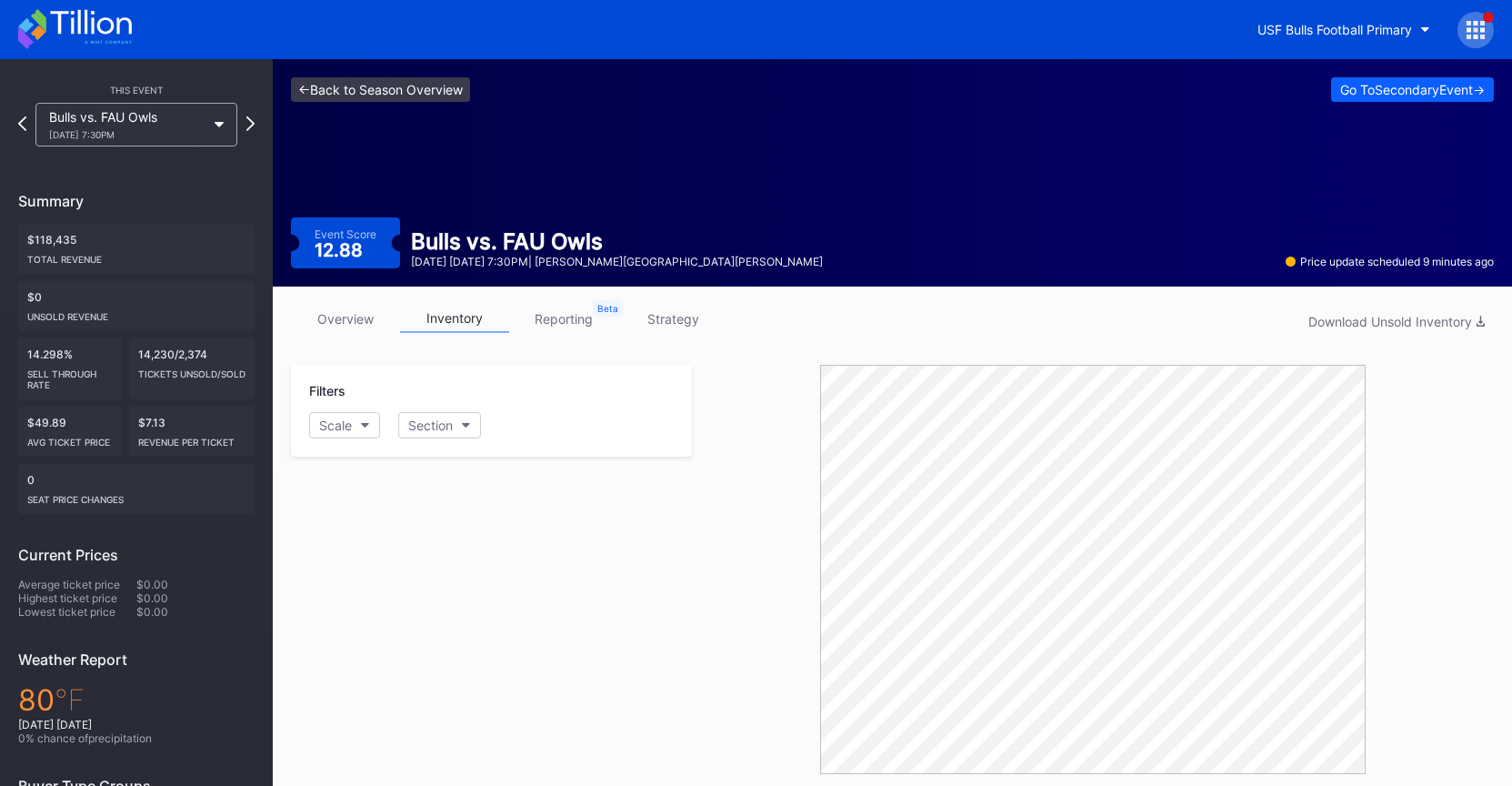
click at [428, 83] on link "<- Back to Season Overview" at bounding box center [380, 90] width 179 height 25
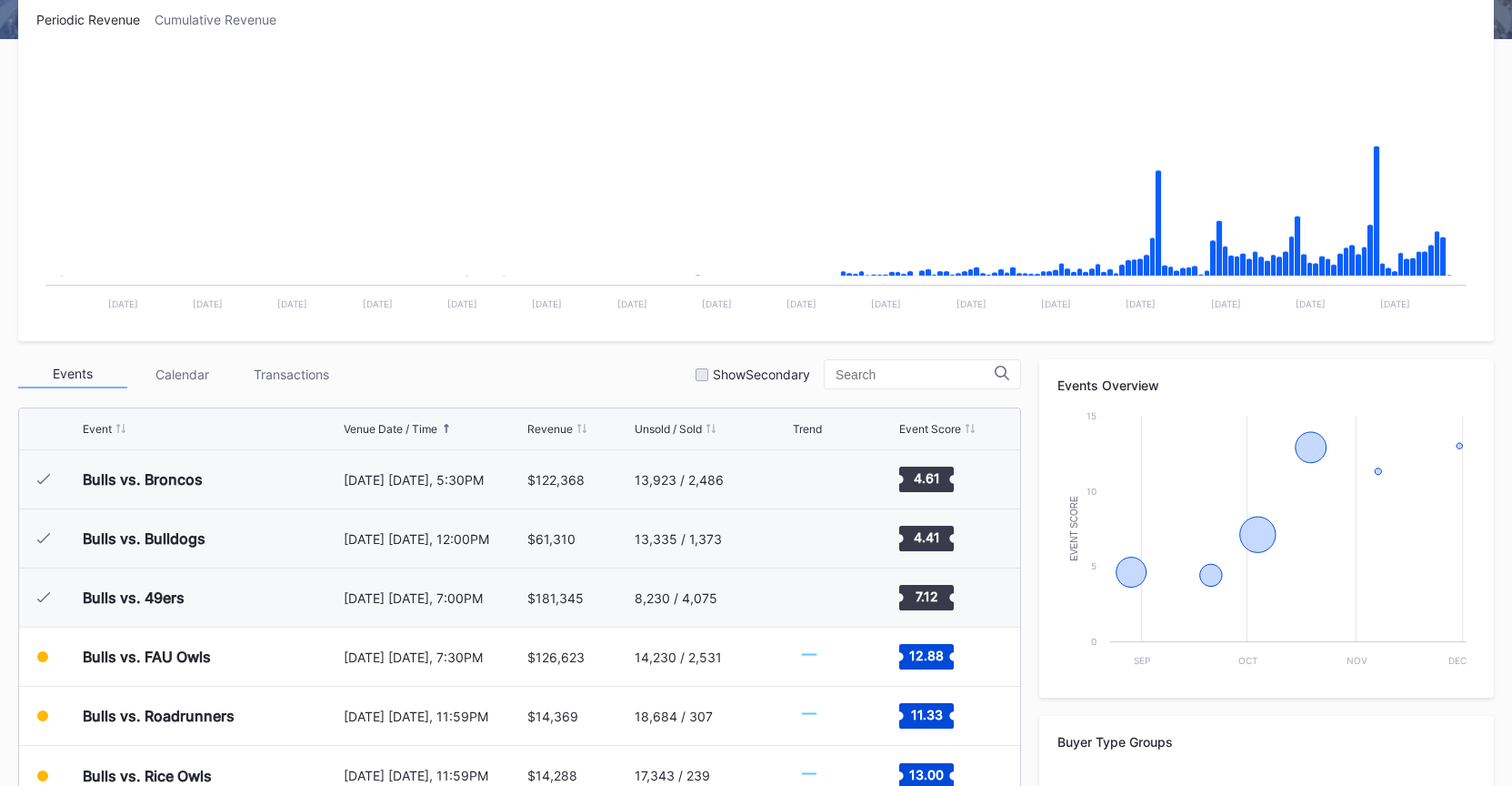
scroll to position [461, 0]
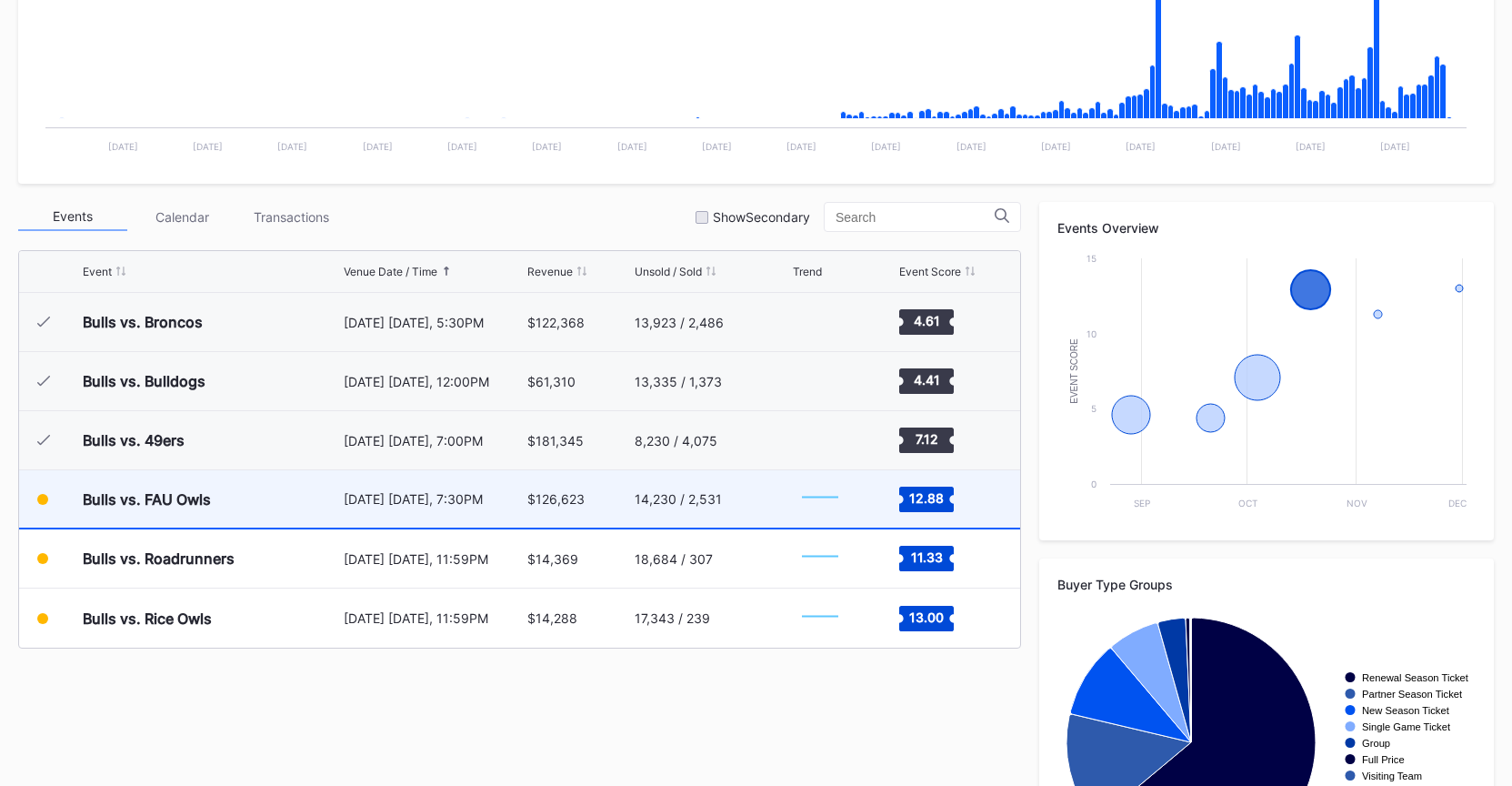
click at [369, 519] on div "October 18 Saturday, 7:30PM" at bounding box center [433, 499] width 179 height 57
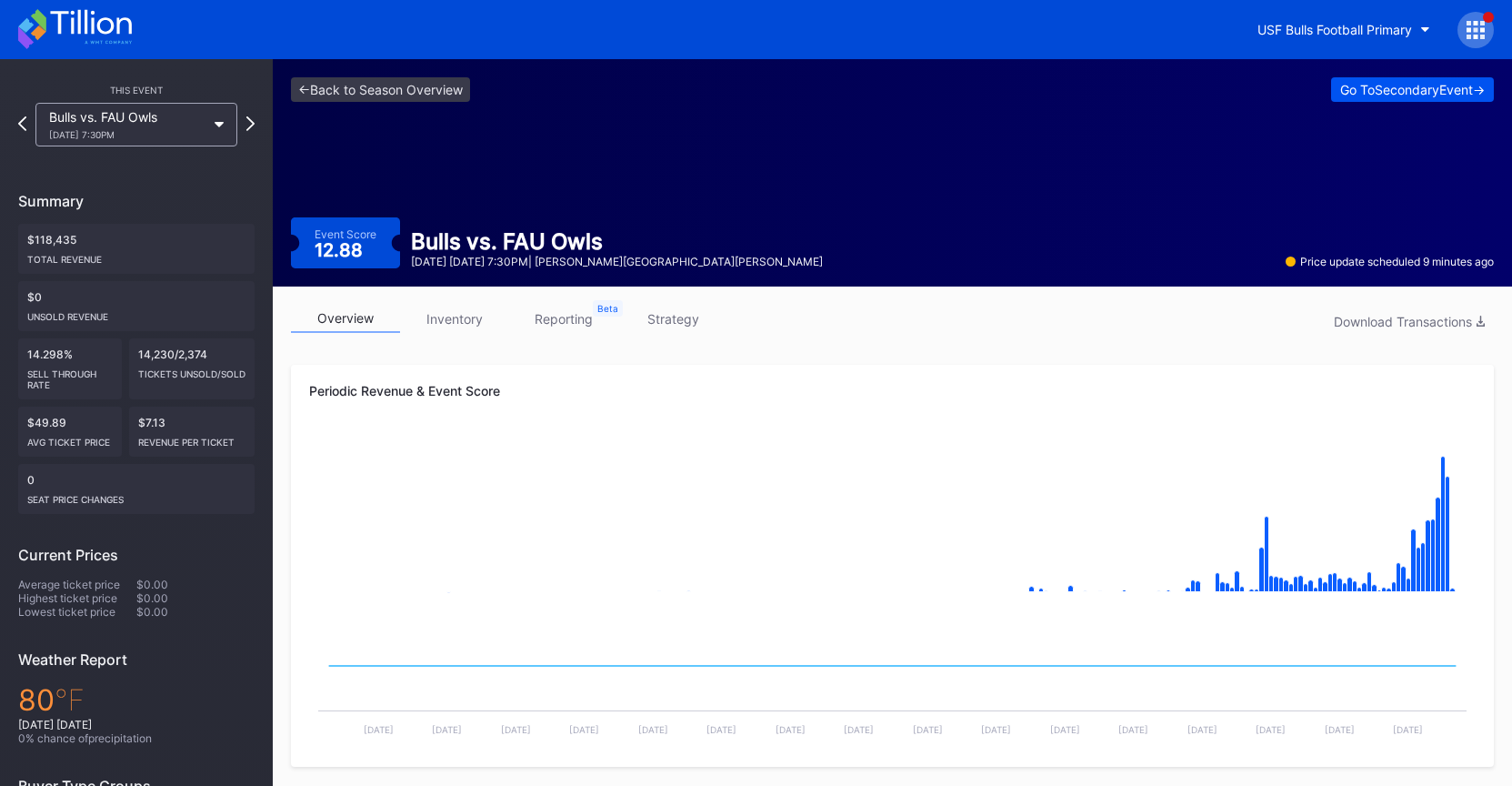
click at [1437, 92] on div "Go To Secondary Event ->" at bounding box center [1413, 90] width 145 height 15
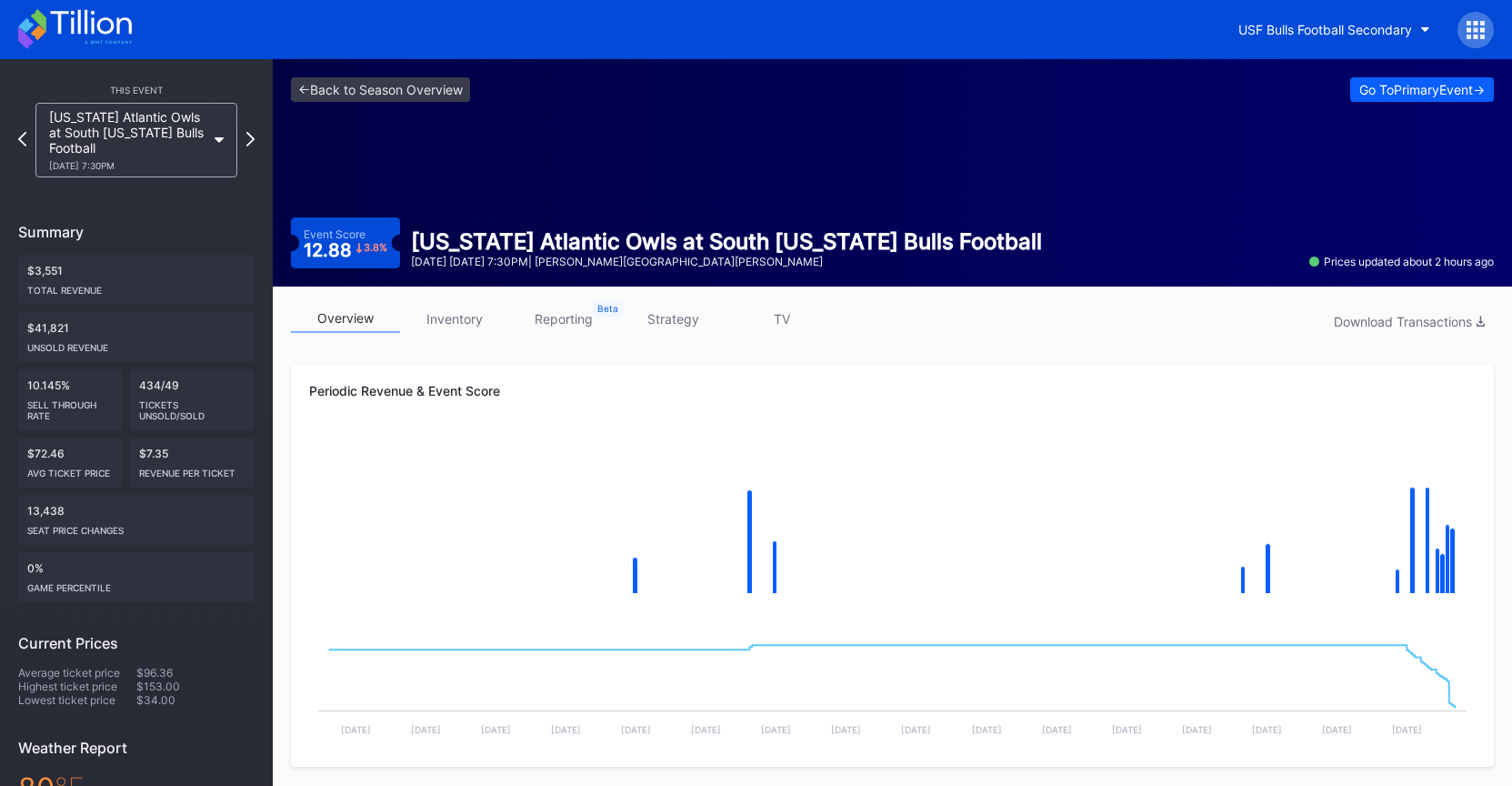
drag, startPoint x: 666, startPoint y: 173, endPoint x: 618, endPoint y: 155, distance: 51.3
click at [663, 172] on div "<- Back to Season Overview Go To Primary Event -> Event Score 12.88 3.8 % Flori…" at bounding box center [892, 173] width 1239 height 227
click at [441, 88] on link "<- Back to Season Overview" at bounding box center [380, 90] width 179 height 25
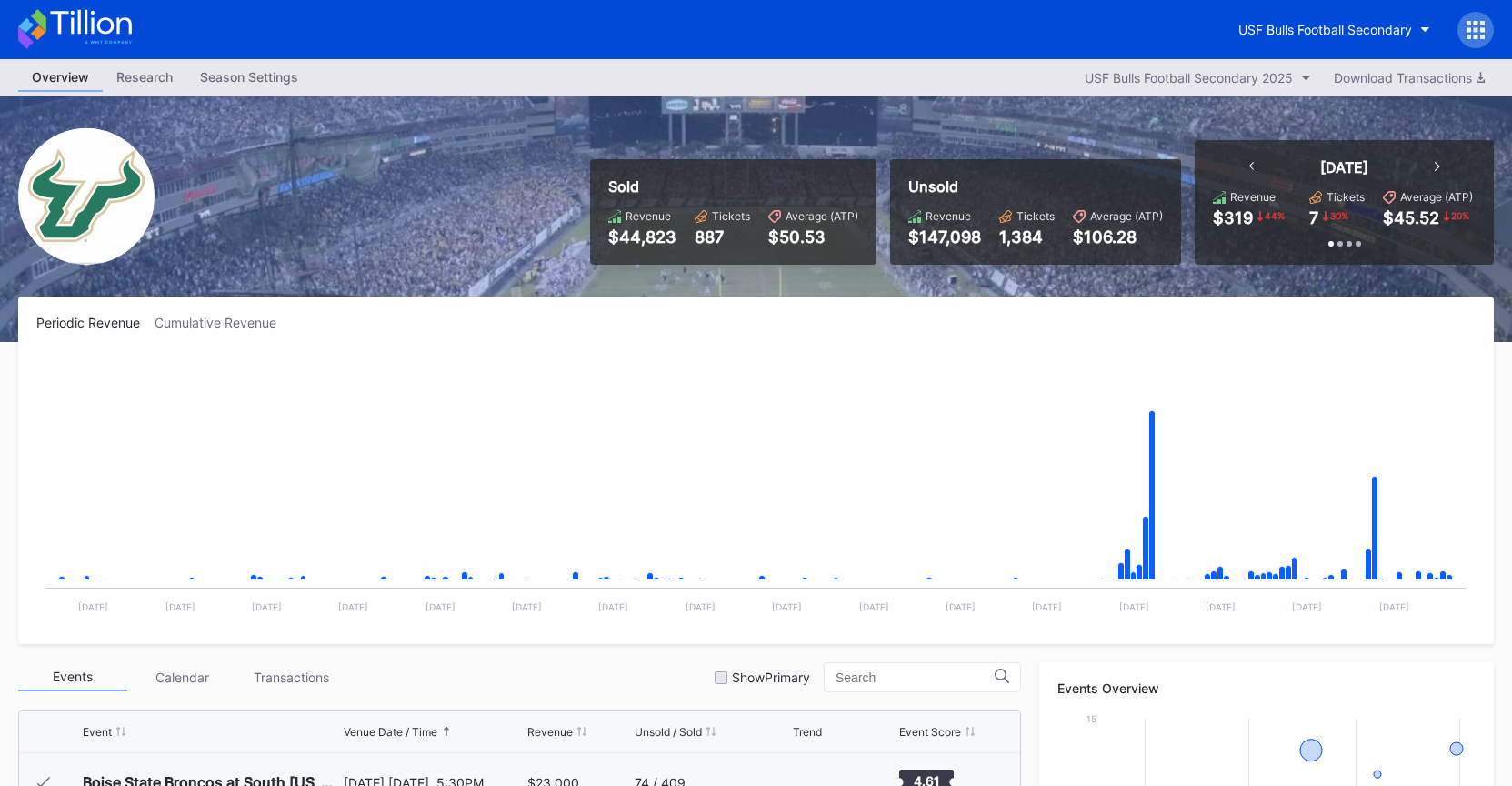
click at [132, 17] on div "USF Bulls Football Secondary" at bounding box center [756, 30] width 1512 height 59
click at [120, 23] on icon at bounding box center [74, 30] width 113 height 40
click at [69, 32] on icon at bounding box center [74, 30] width 113 height 40
click at [1361, 30] on div "USF Bulls Football Secondary" at bounding box center [1325, 30] width 174 height 15
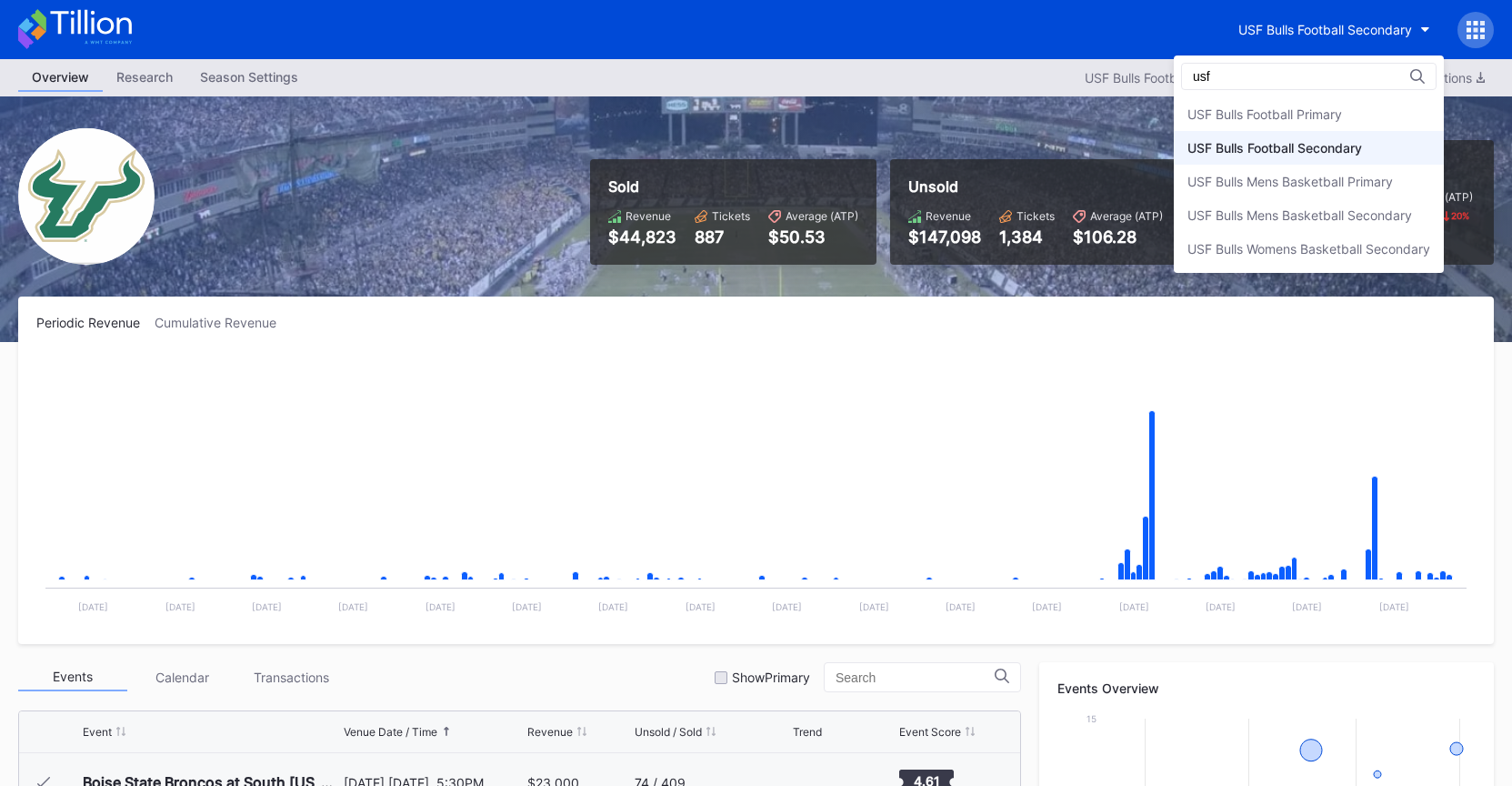
type input "usf"
click at [1271, 143] on div "USF Bulls Football Secondary" at bounding box center [1275, 148] width 174 height 15
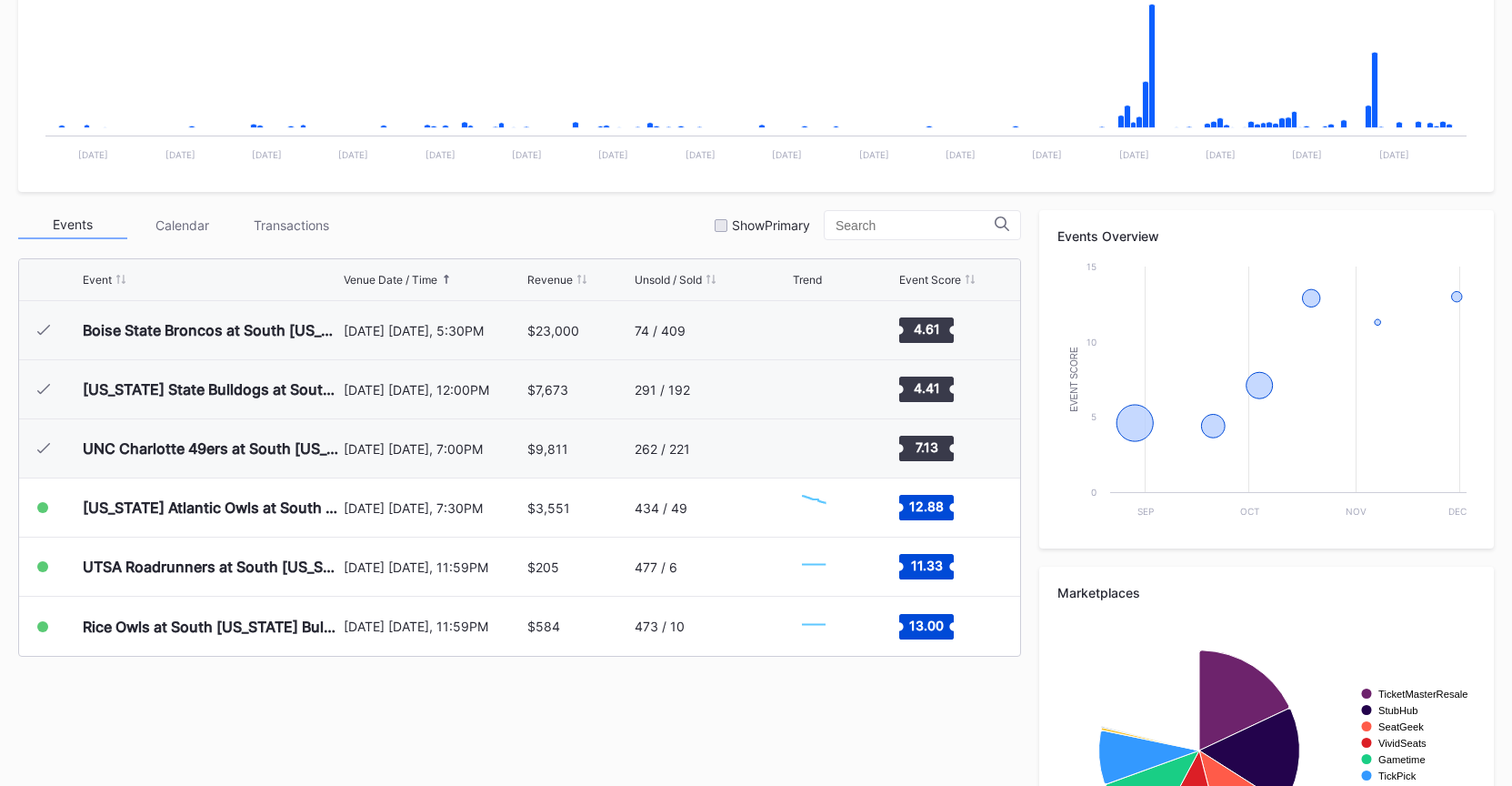
scroll to position [590, 0]
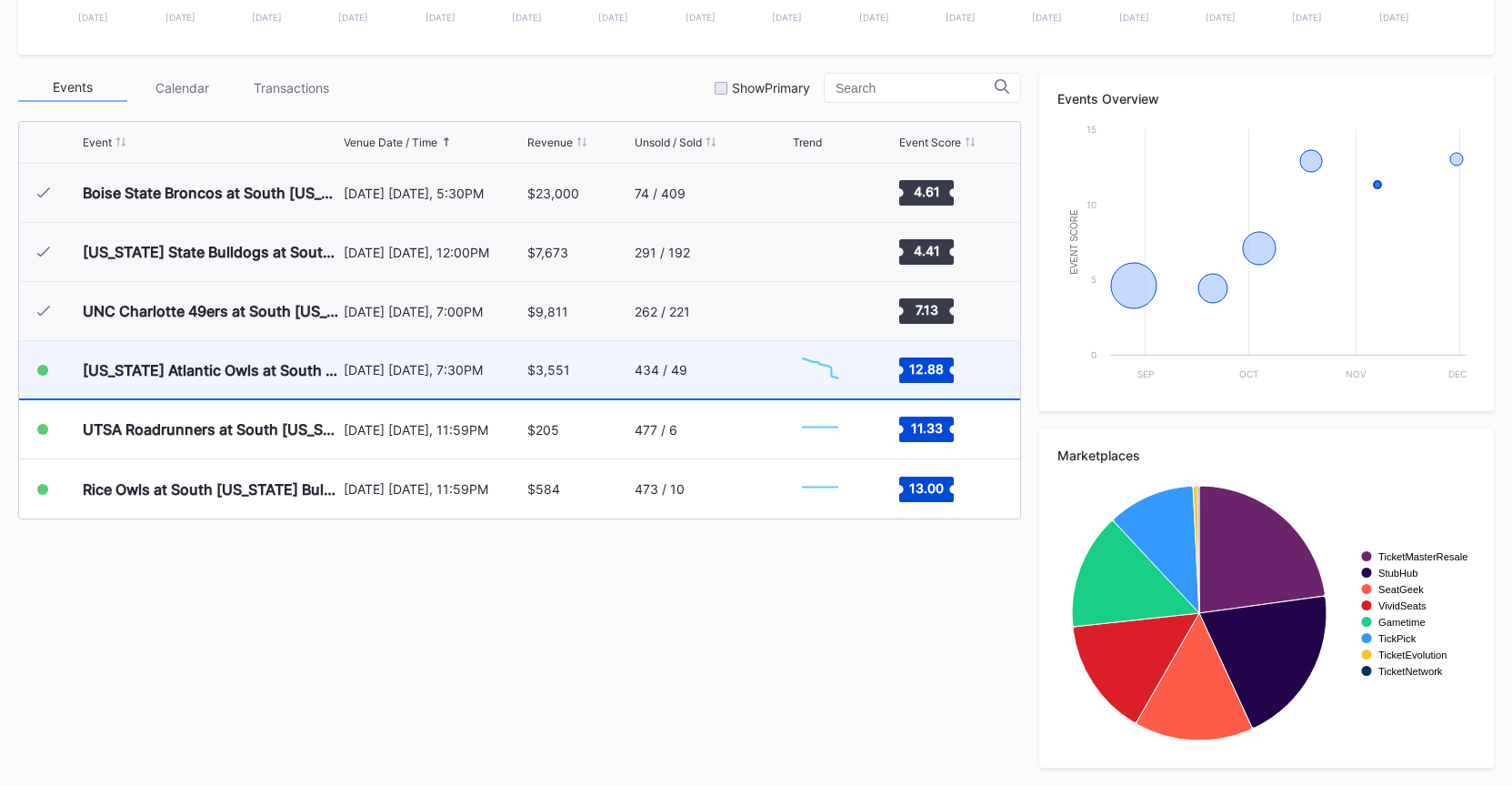
click at [781, 378] on div "434 / 49" at bounding box center [711, 370] width 153 height 57
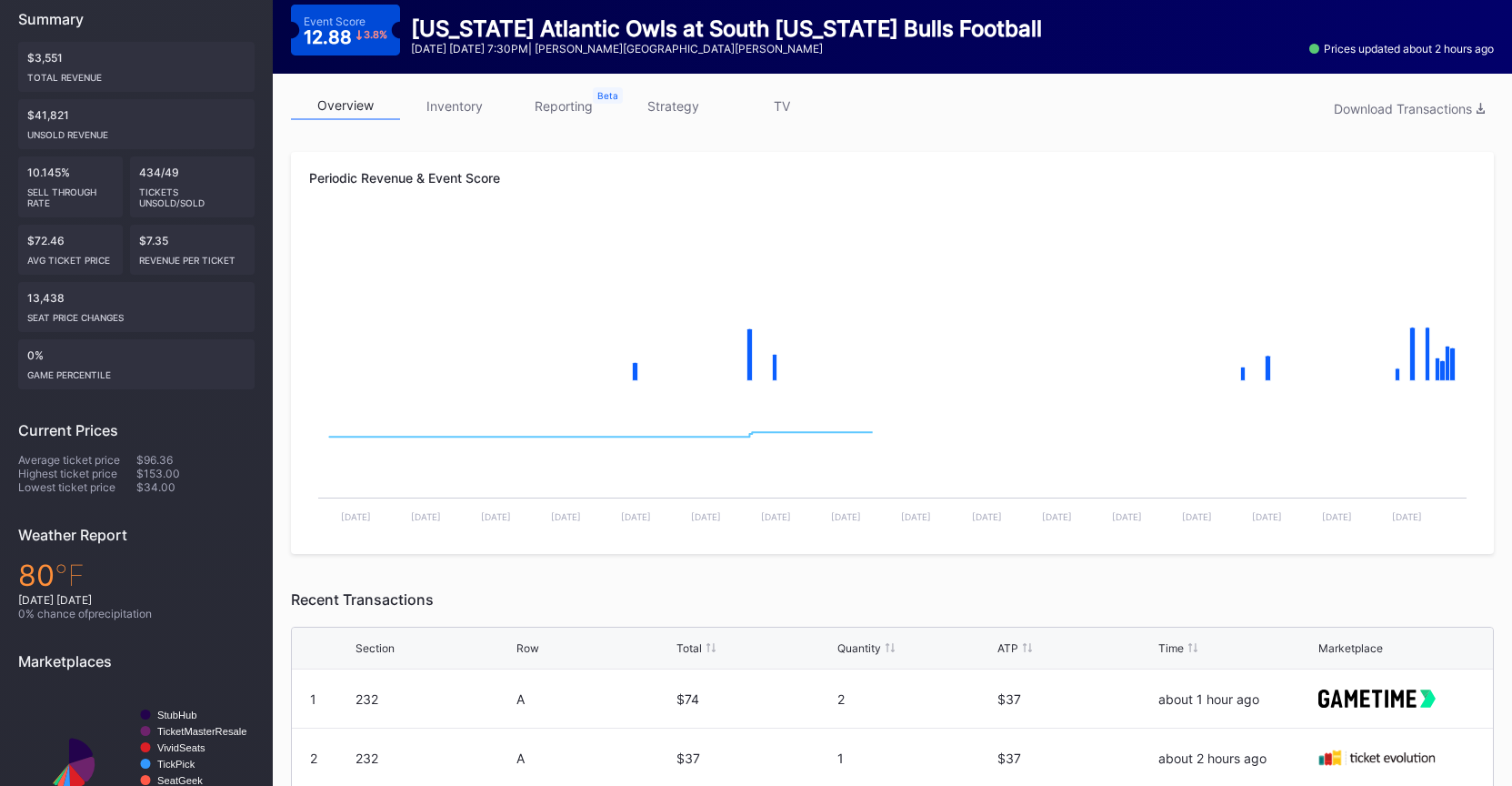
scroll to position [574, 0]
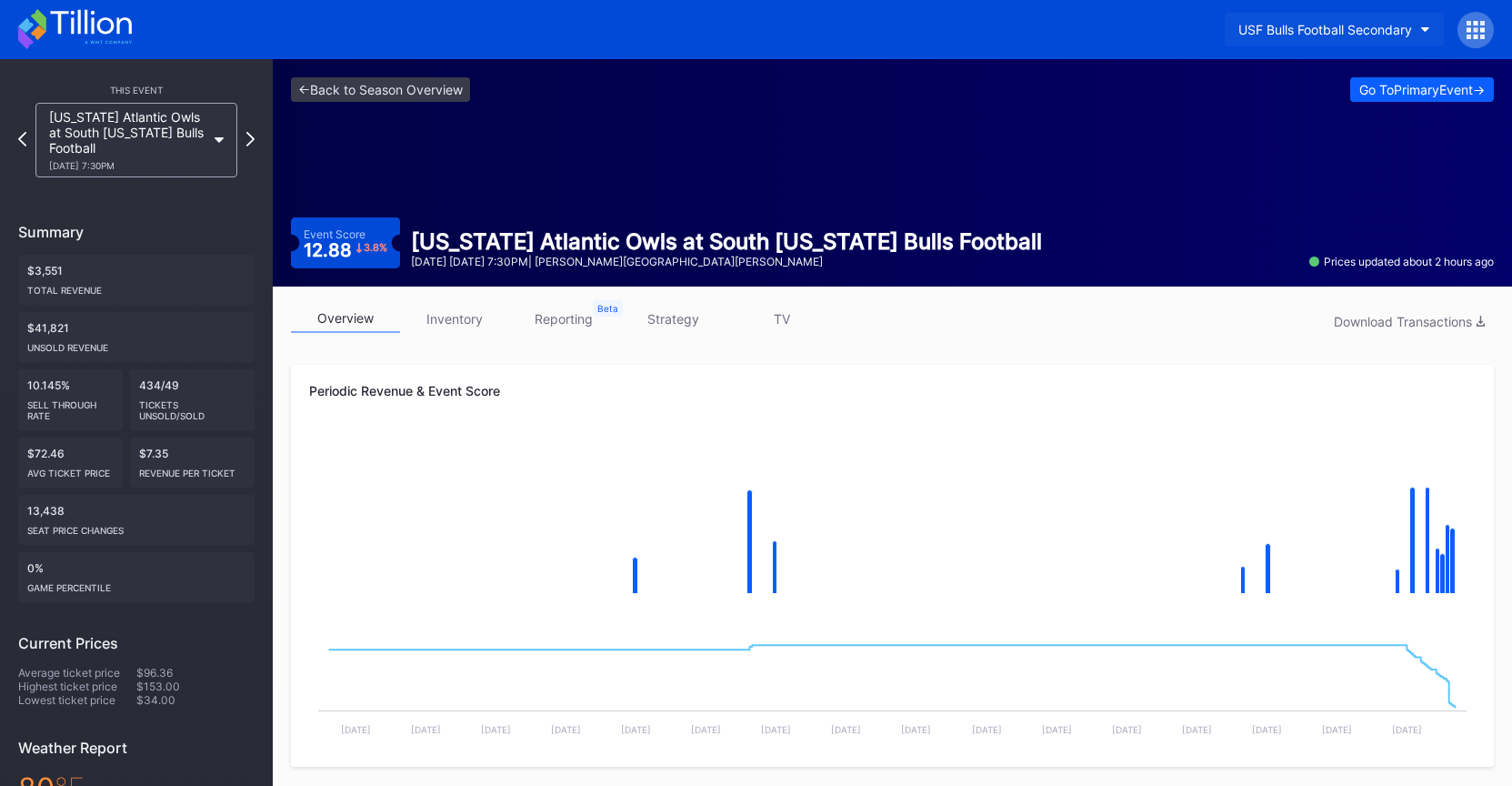
click at [1318, 38] on button "USF Bulls Football Secondary" at bounding box center [1335, 29] width 219 height 33
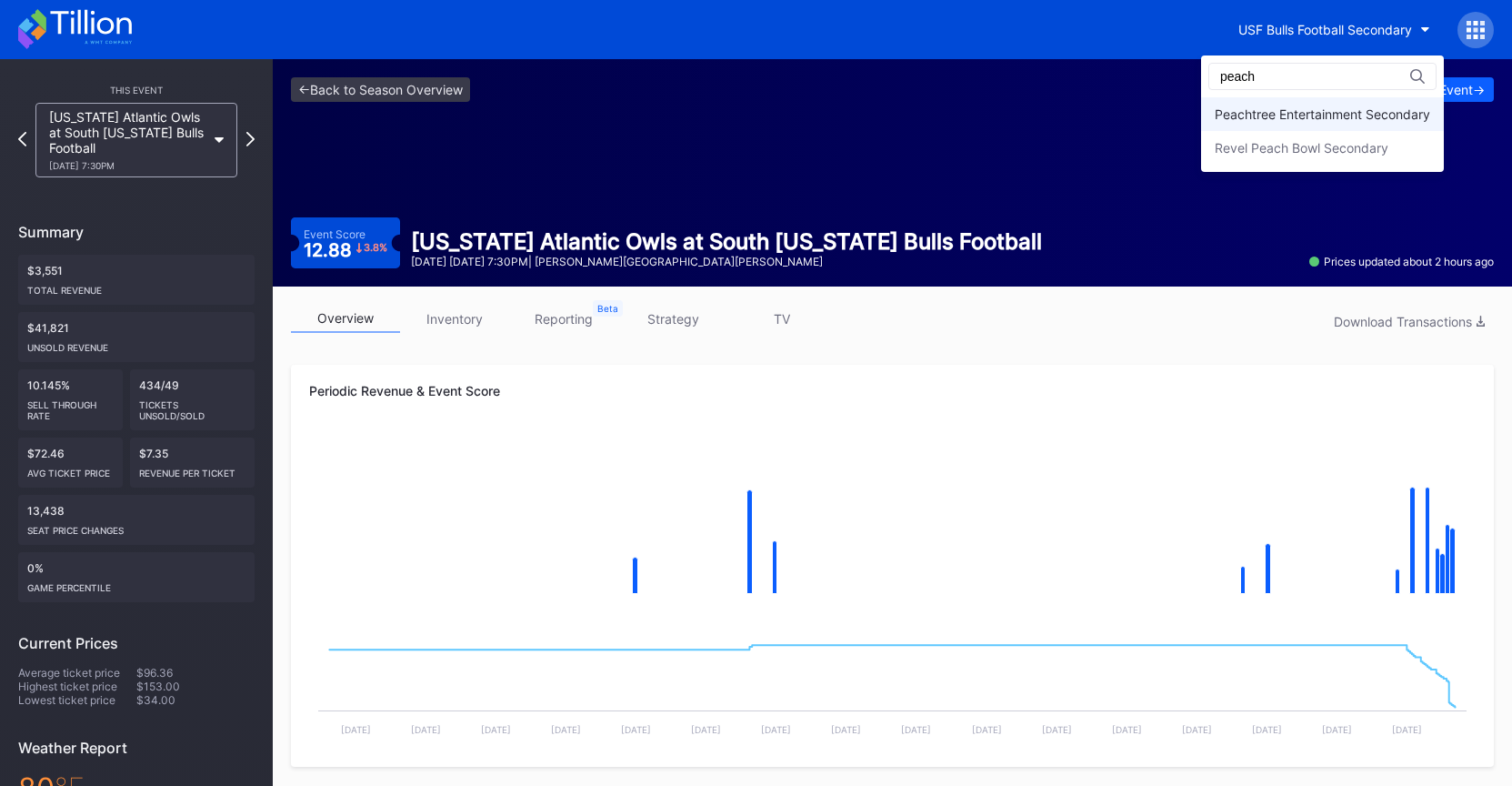
type input "peach"
click at [1321, 117] on div "Peachtree Entertainment Secondary" at bounding box center [1322, 114] width 215 height 15
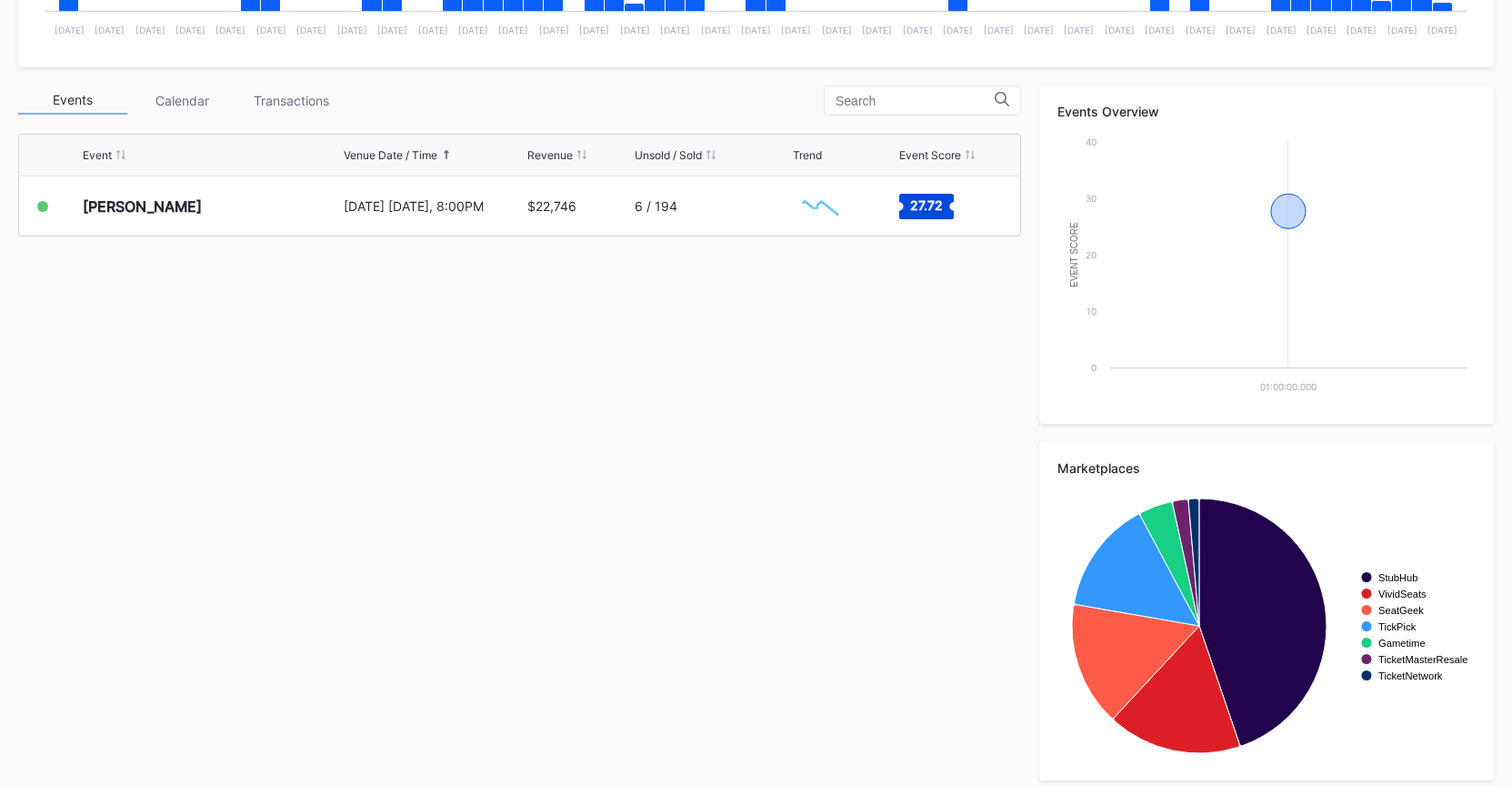
scroll to position [590, 0]
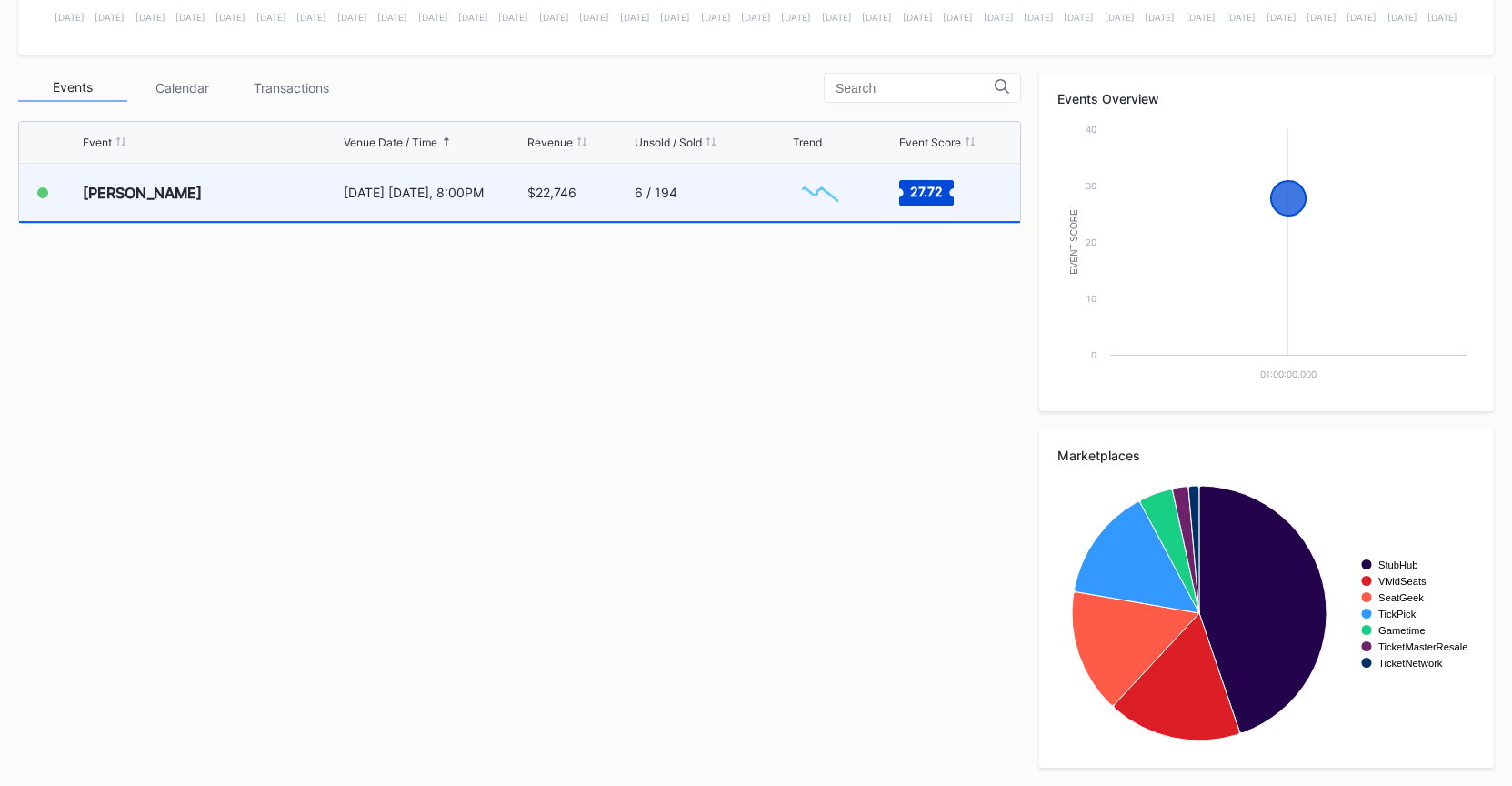
click at [694, 208] on div "6 / 194" at bounding box center [711, 193] width 153 height 57
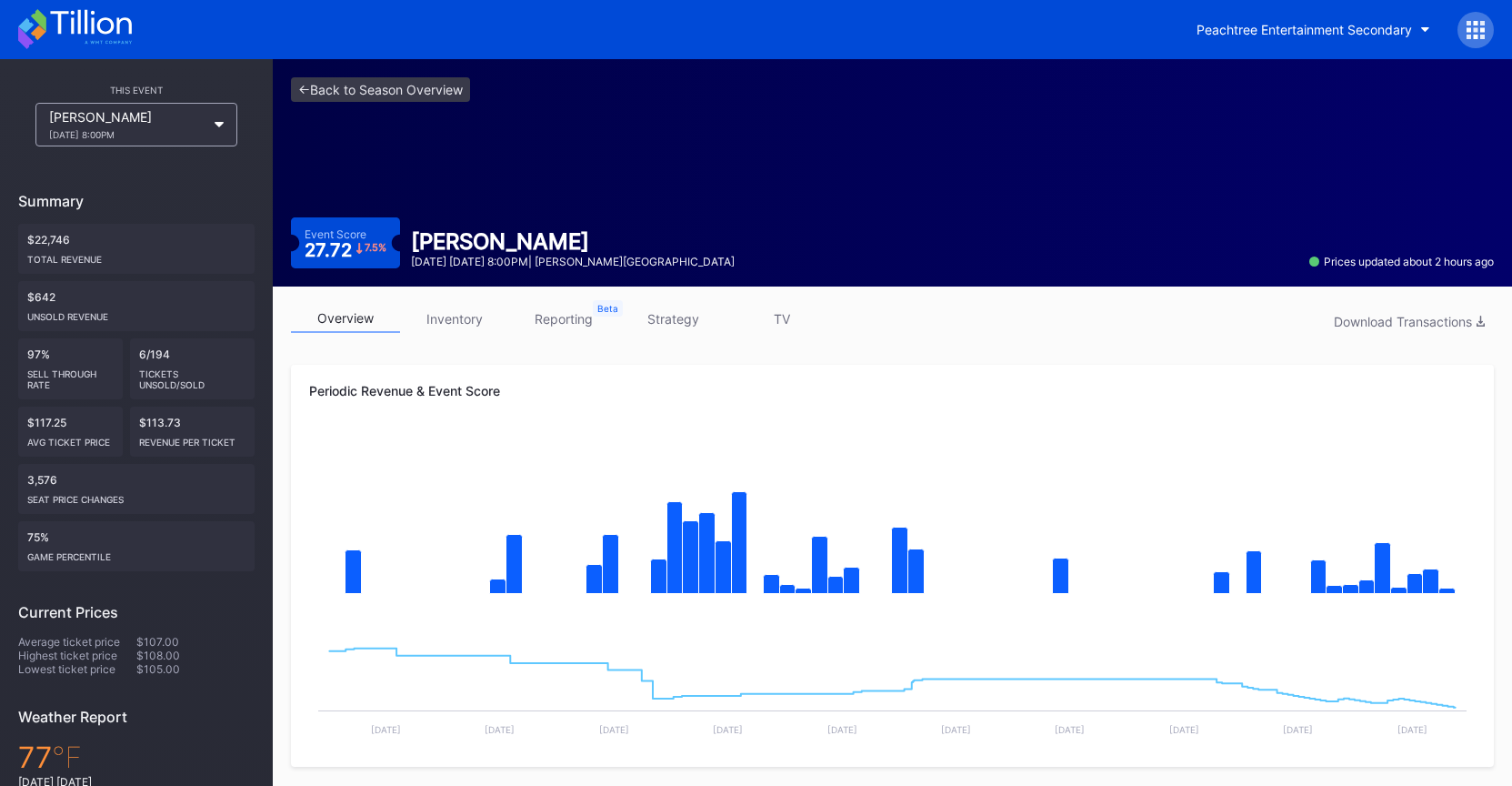
click at [975, 304] on div "overview inventory reporting strategy TV Download Transactions" at bounding box center [892, 322] width 1203 height 37
click at [480, 320] on link "inventory" at bounding box center [455, 319] width 109 height 29
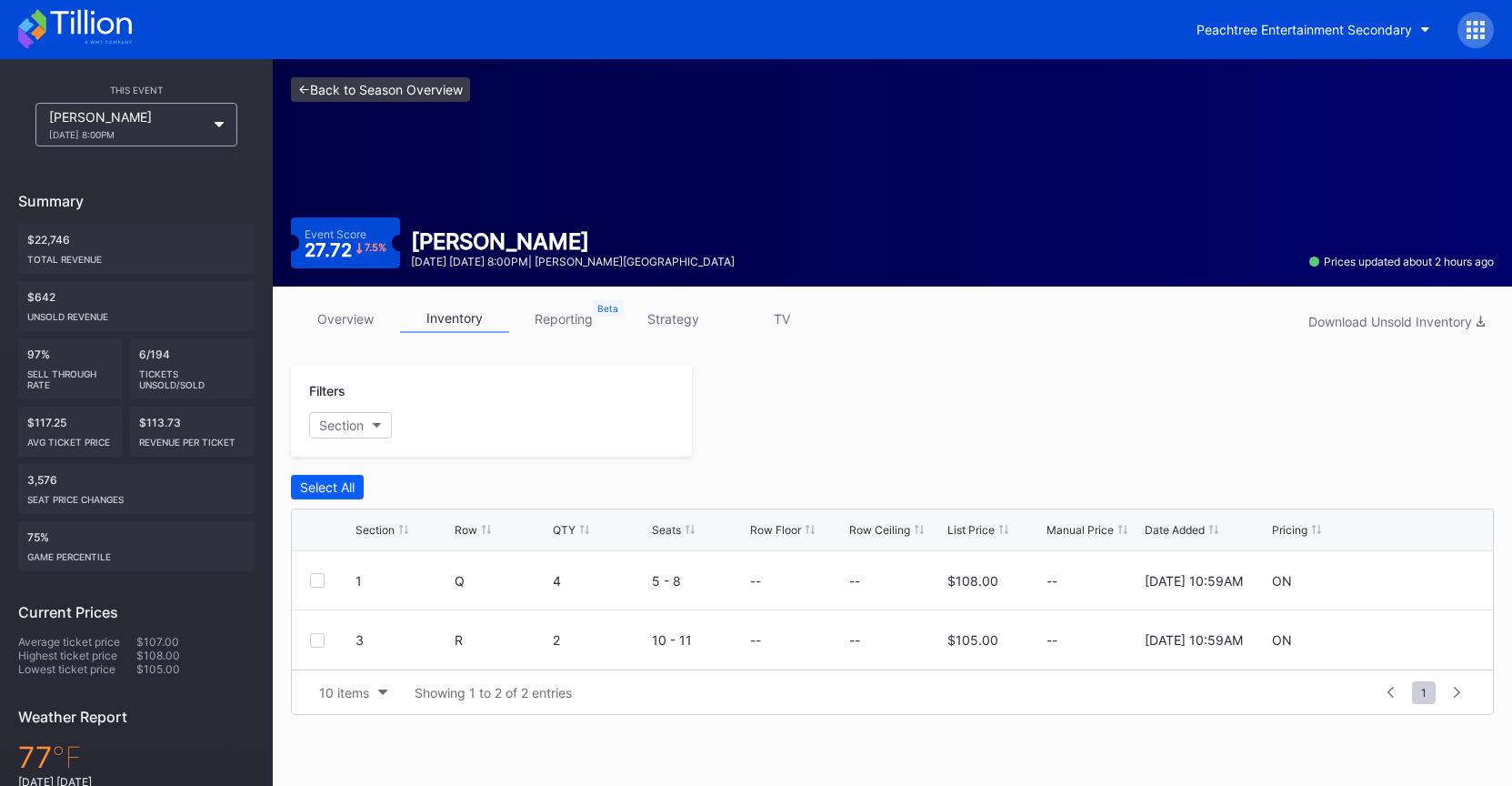
click at [469, 93] on link "<- Back to Season Overview" at bounding box center [380, 90] width 179 height 25
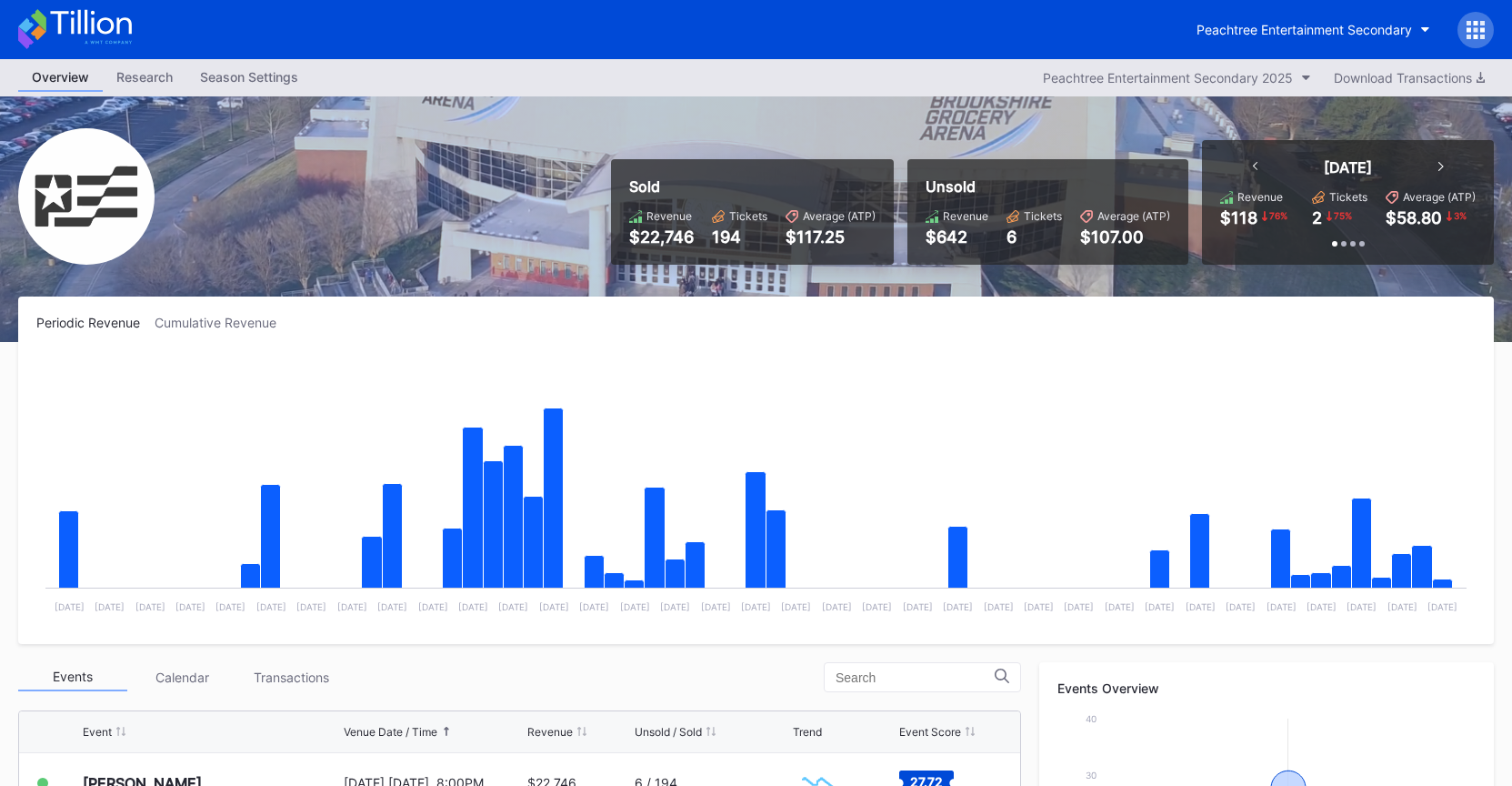
scroll to position [326, 0]
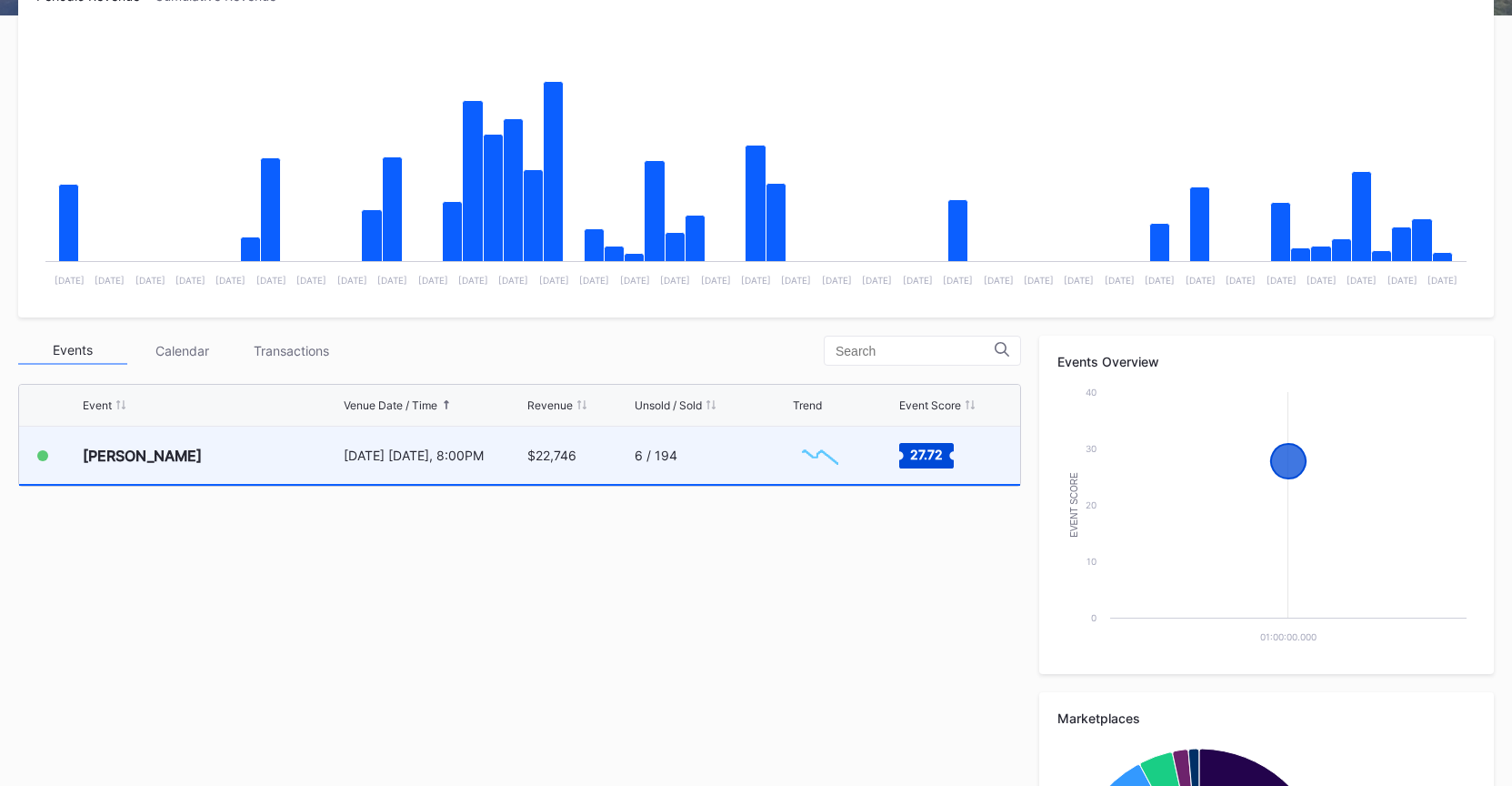
click at [771, 474] on div "6 / 194" at bounding box center [711, 455] width 153 height 57
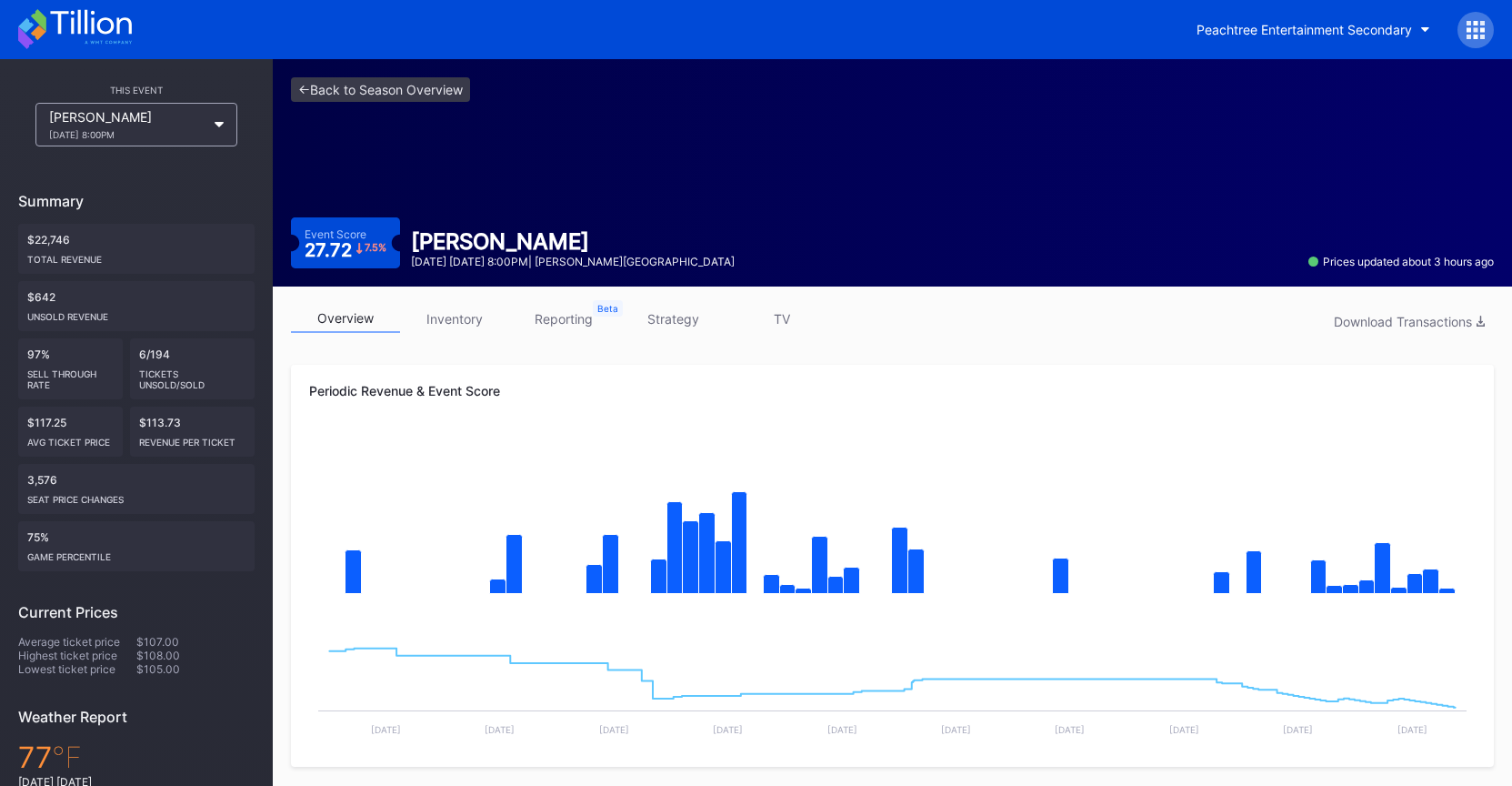
click at [659, 325] on link "strategy" at bounding box center [673, 319] width 109 height 29
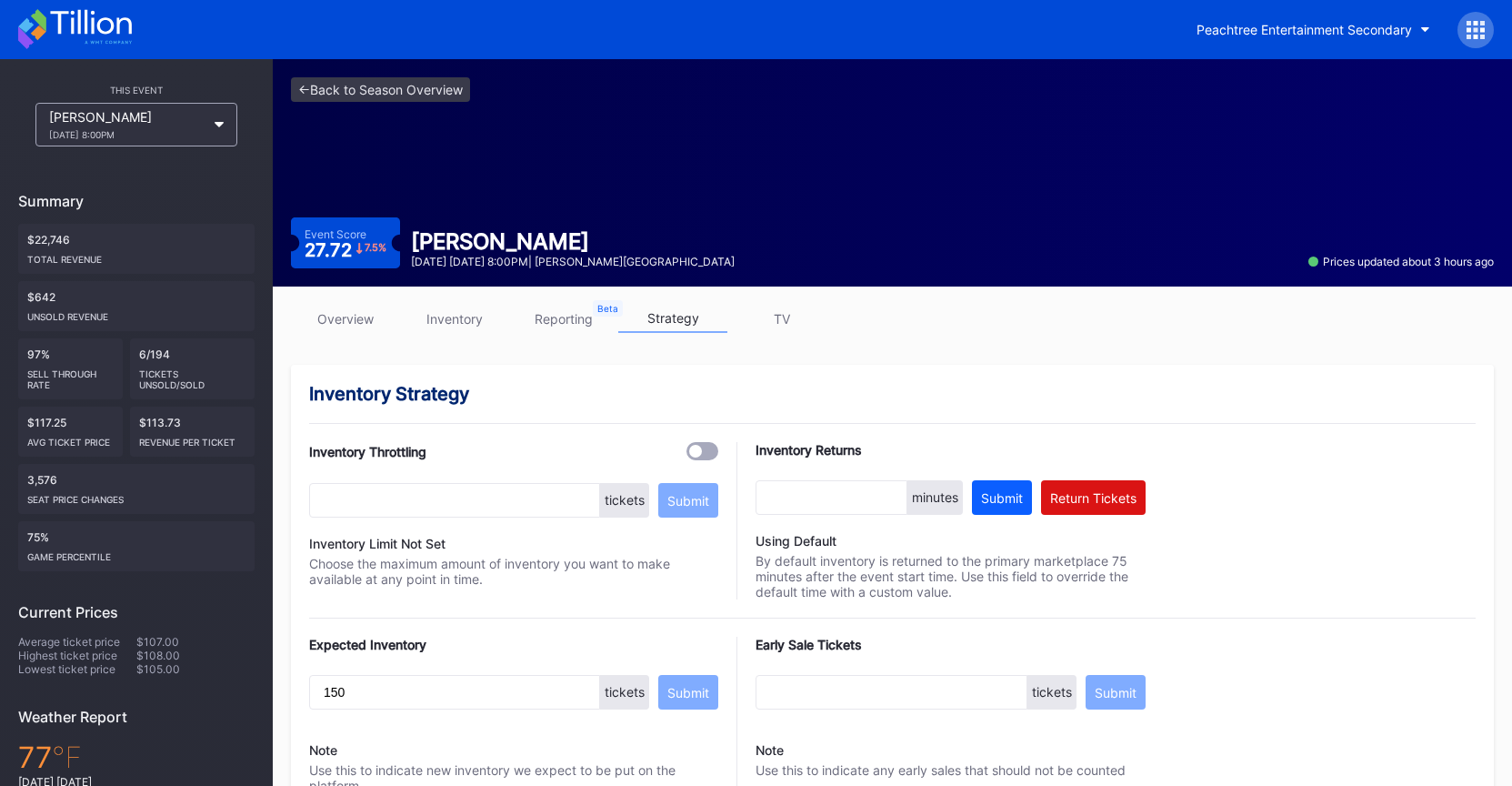
click at [338, 312] on link "overview" at bounding box center [345, 319] width 109 height 29
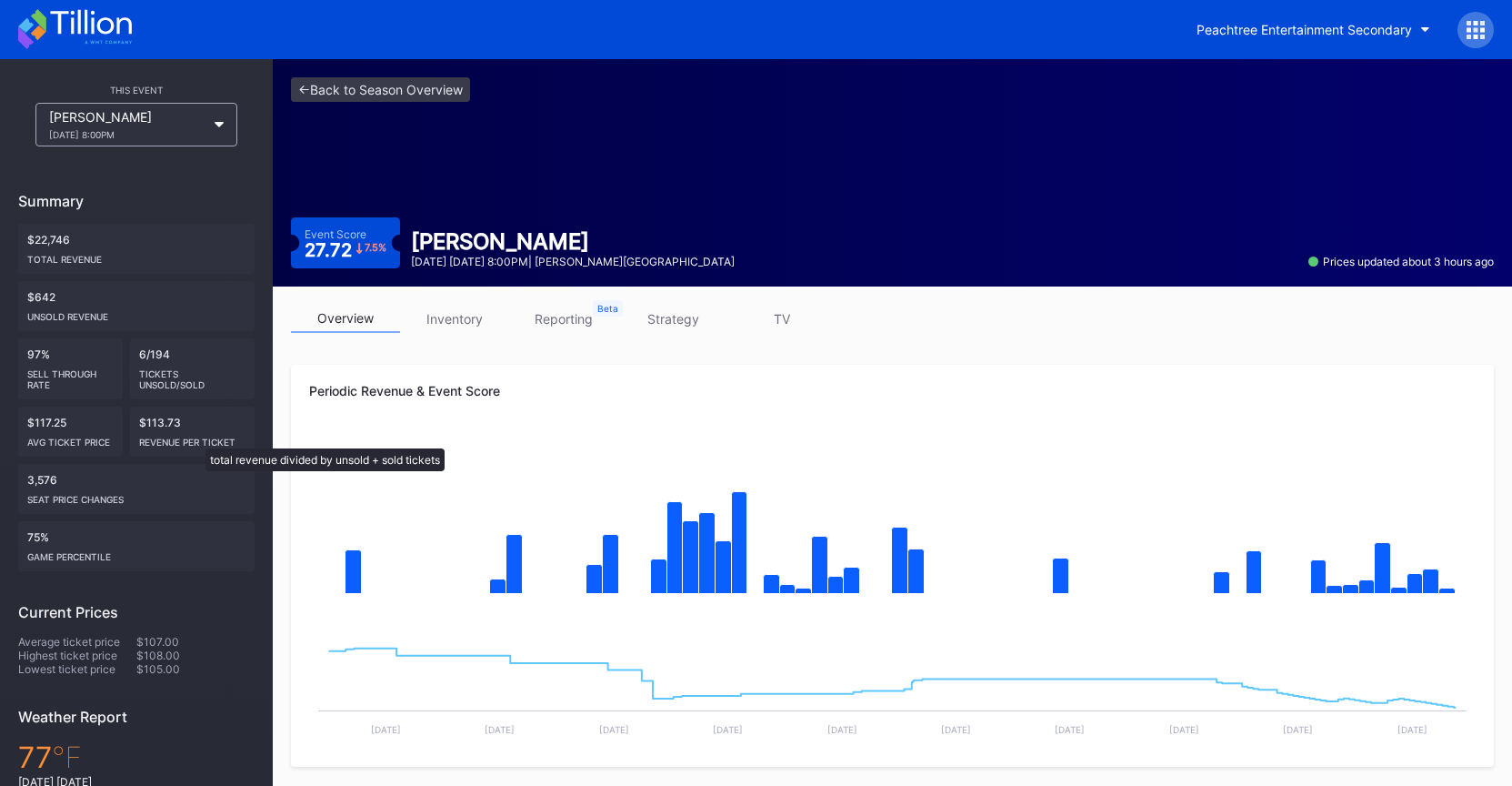
scroll to position [8, 0]
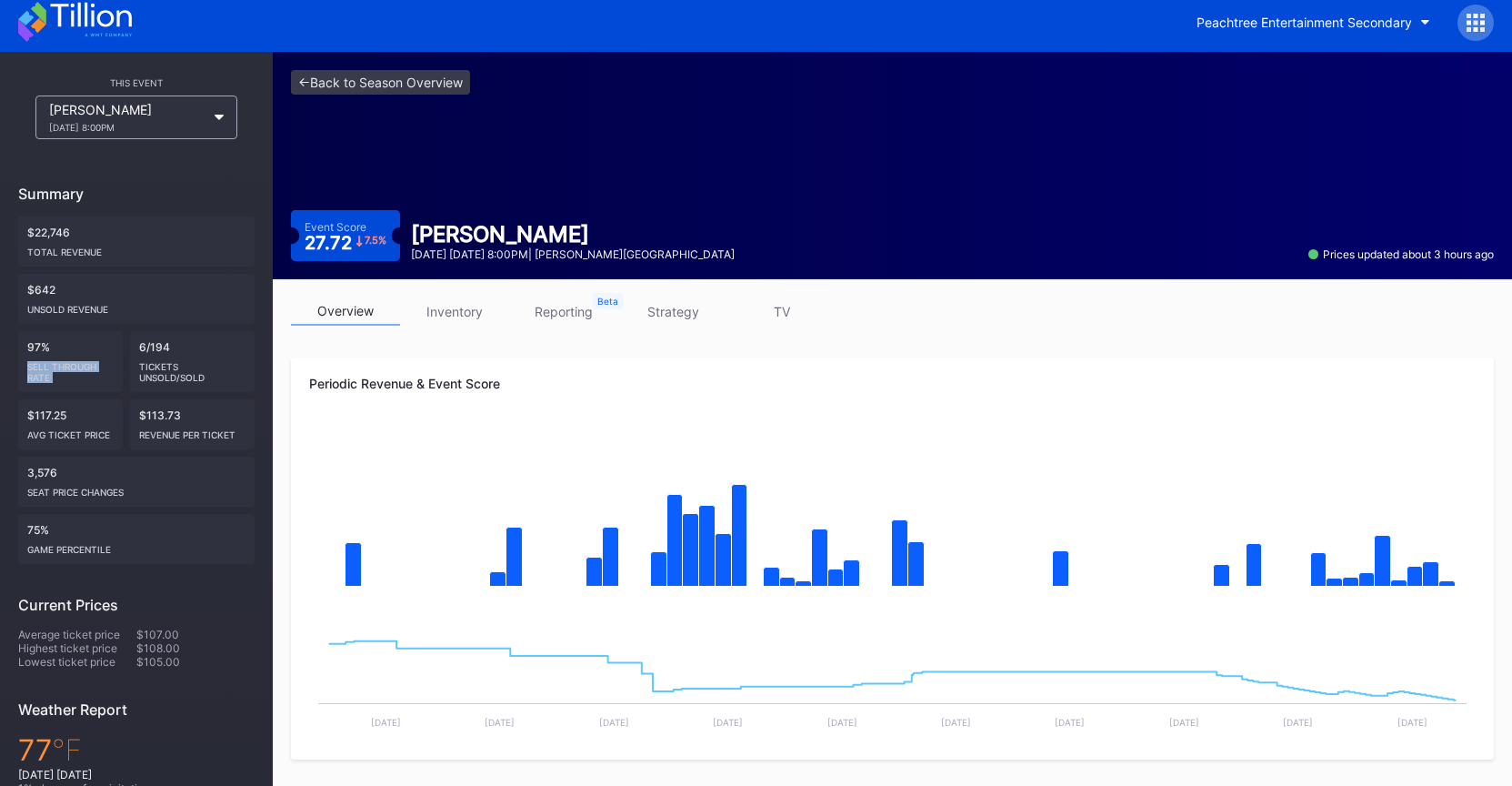
click at [133, 344] on div "$22,746 Total Revenue $642 Unsold Revenue 97% Sell Through Rate 6/194 Tickets U…" at bounding box center [136, 390] width 236 height 347
drag, startPoint x: 141, startPoint y: 345, endPoint x: 4, endPoint y: 221, distance: 184.8
click at [145, 343] on div "6/194 Tickets Unsold/Sold" at bounding box center [193, 362] width 126 height 61
click at [417, 92] on link "<- Back to Season Overview" at bounding box center [380, 82] width 179 height 25
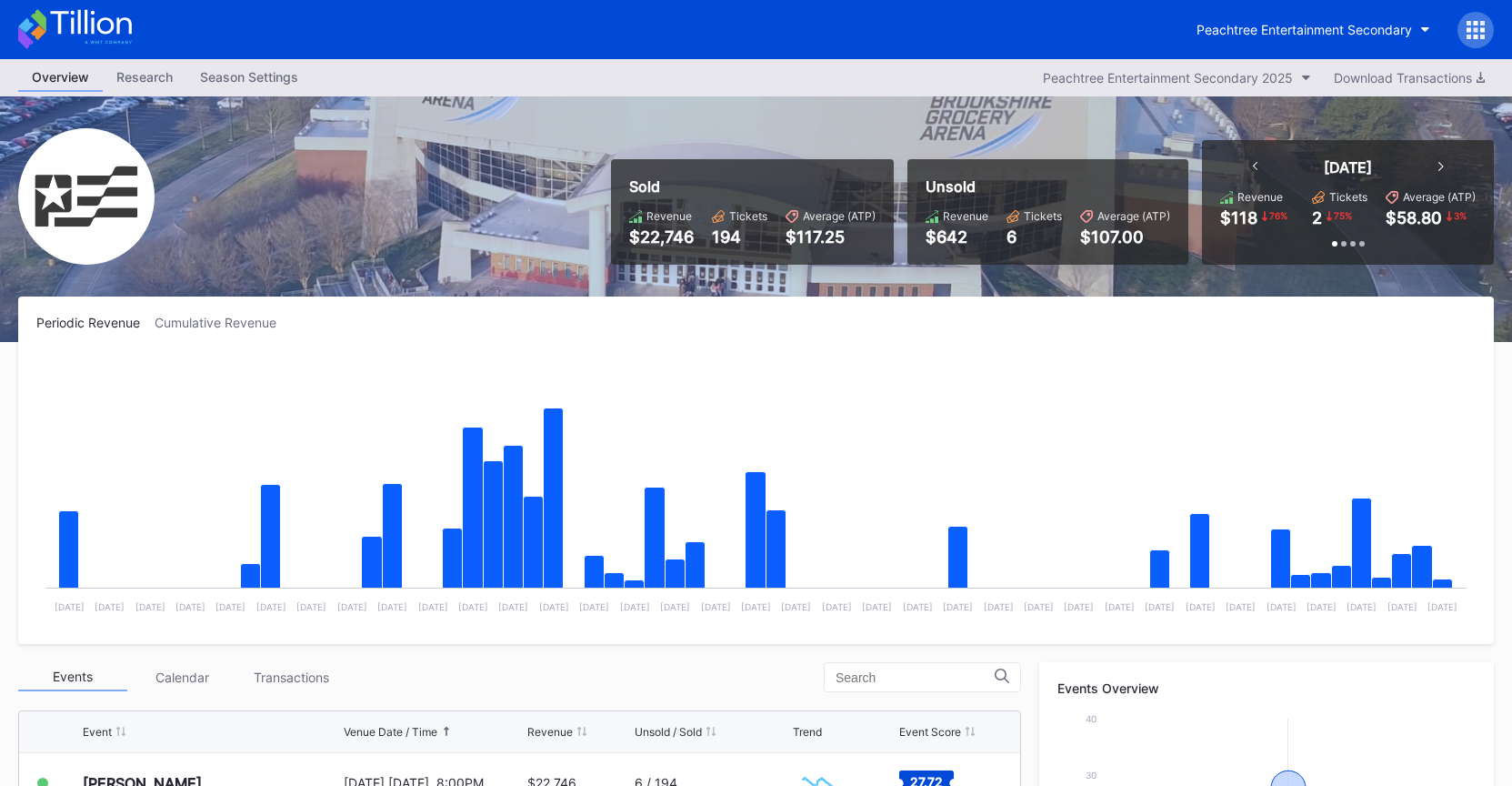
click at [102, 26] on icon at bounding box center [74, 30] width 113 height 40
